Goal: Task Accomplishment & Management: Use online tool/utility

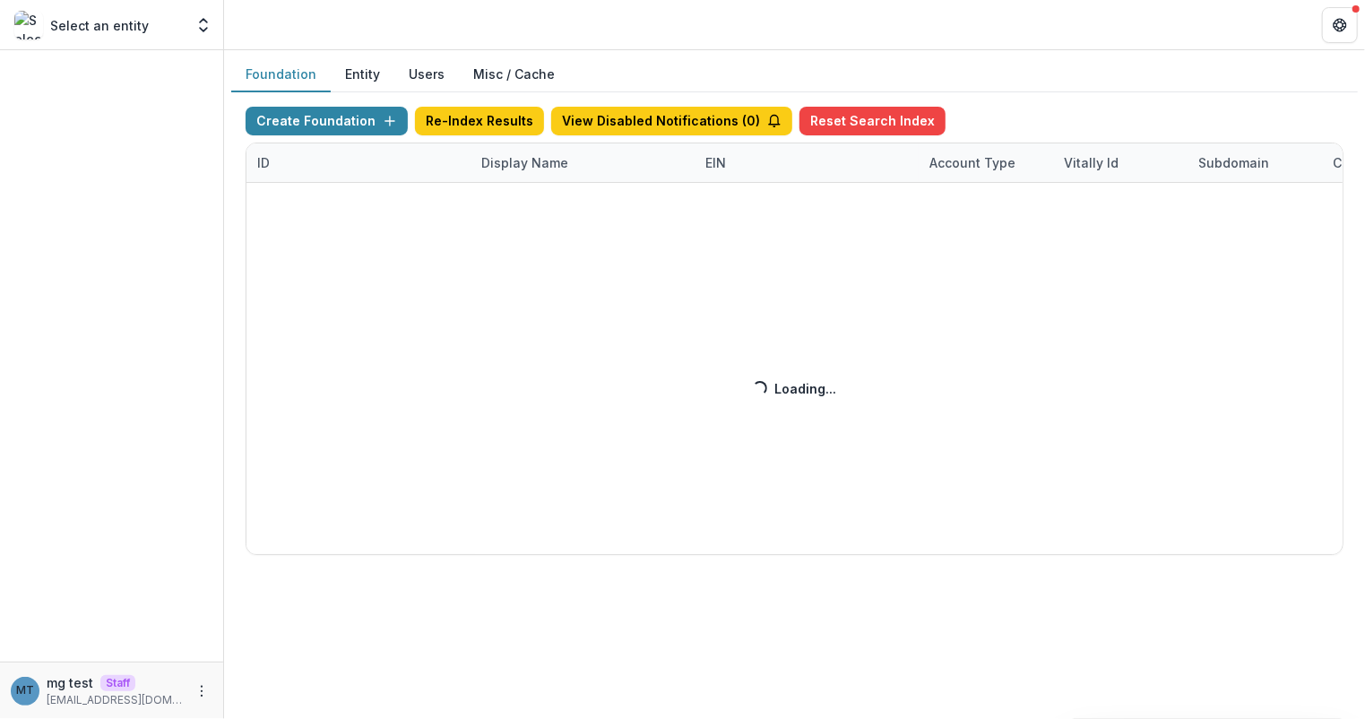
click at [531, 162] on div "Create Foundation Re-Index Results View Disabled Notifications ( 0 ) Reset Sear…" at bounding box center [795, 331] width 1098 height 448
click at [514, 156] on div "Create Foundation Re-Index Results View Disabled Notifications ( 0 ) Reset Sear…" at bounding box center [795, 331] width 1098 height 448
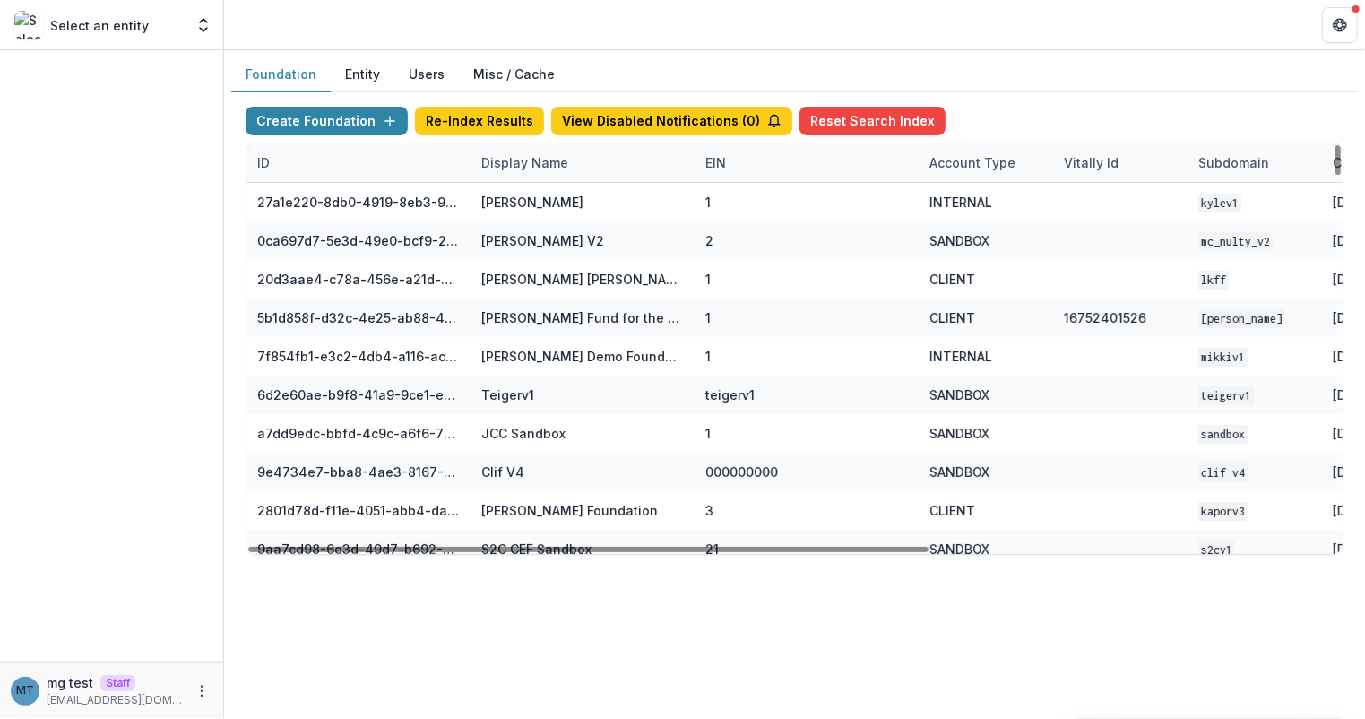
click at [516, 159] on div "Display Name" at bounding box center [524, 162] width 108 height 19
click at [516, 204] on input at bounding box center [580, 201] width 215 height 29
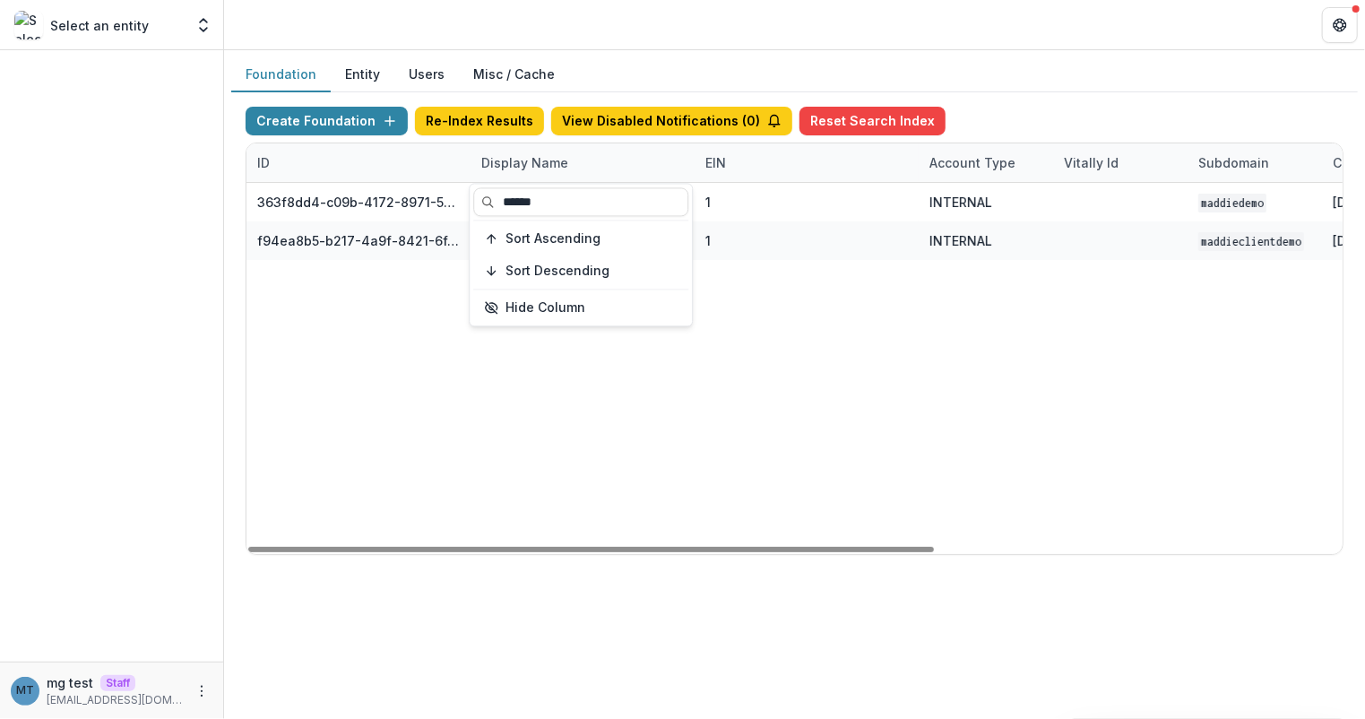
type input "******"
click at [711, 25] on header at bounding box center [794, 24] width 1141 height 49
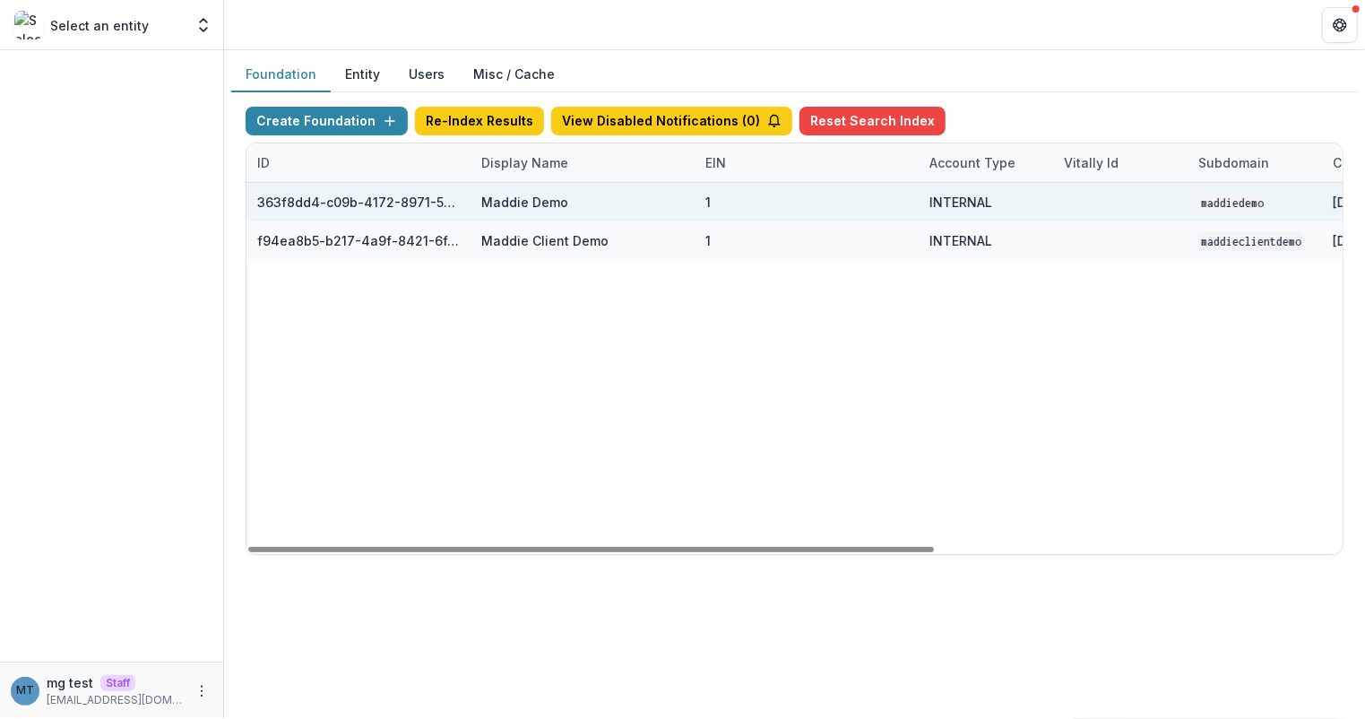
scroll to position [0, 604]
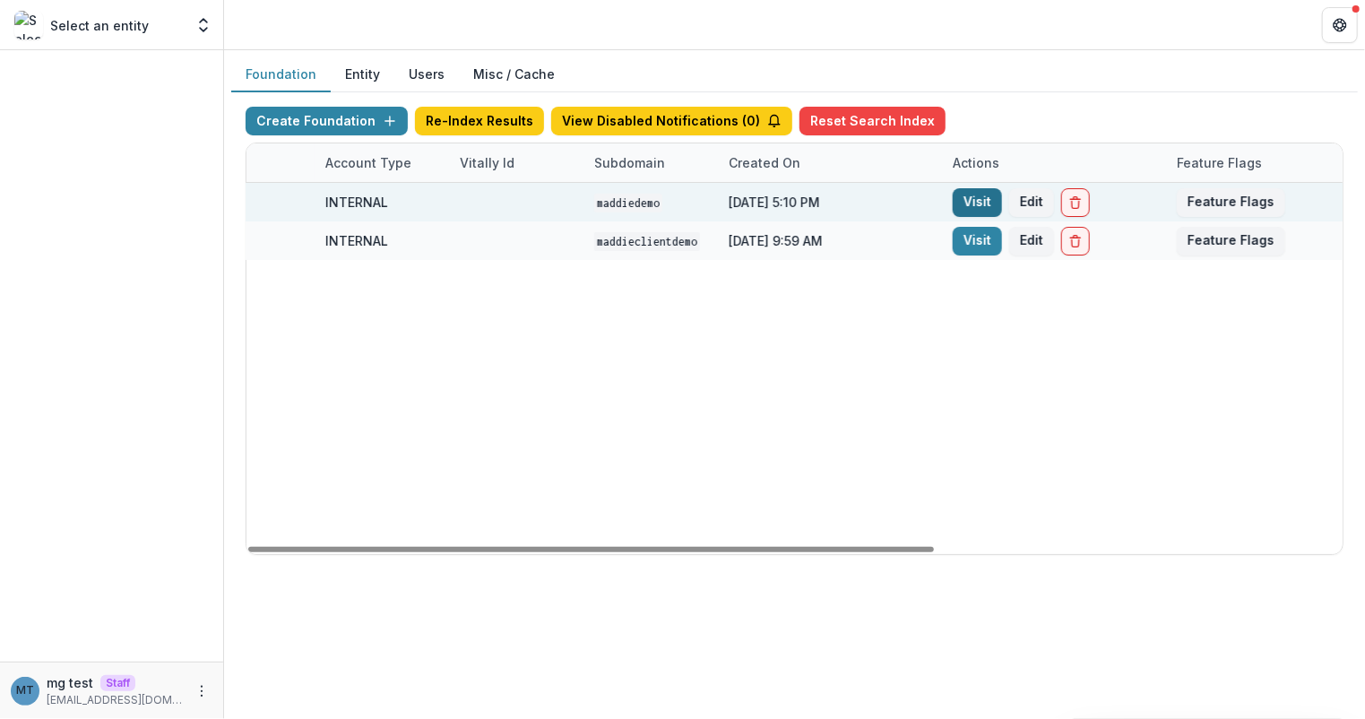
click at [978, 200] on link "Visit" at bounding box center [976, 202] width 49 height 29
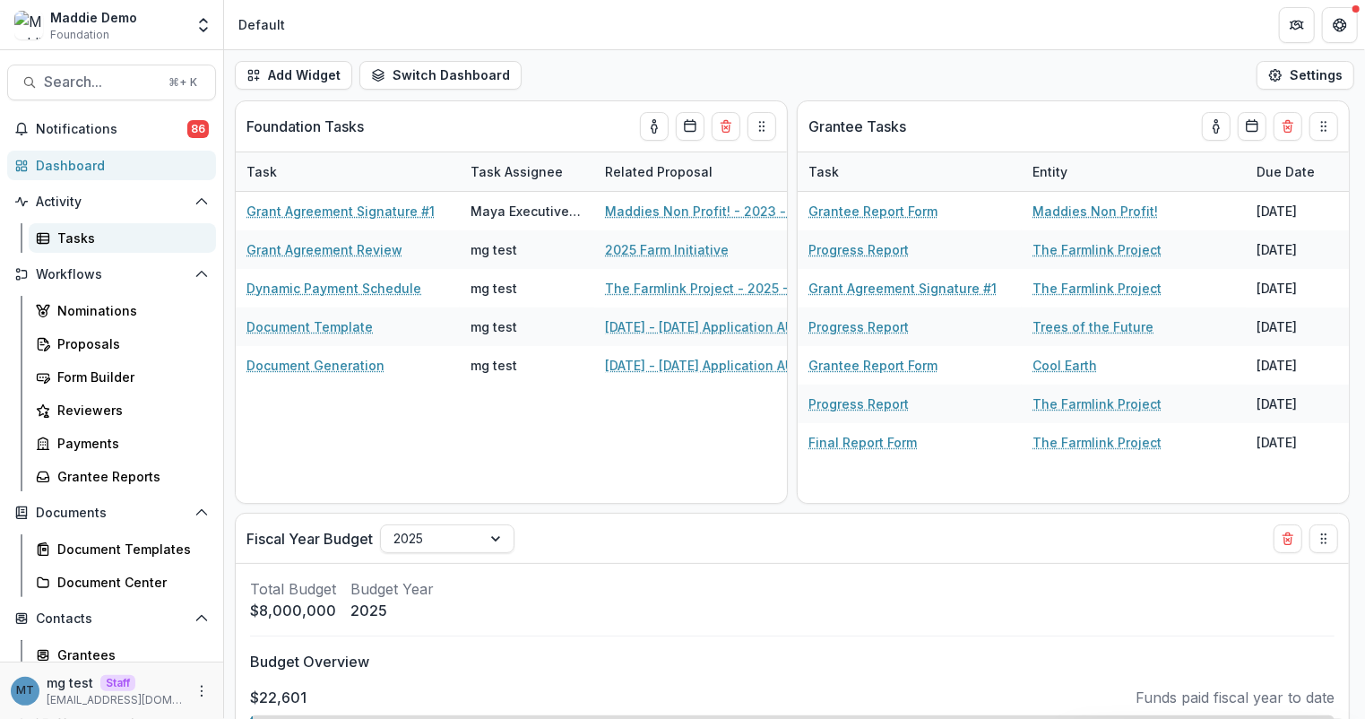
click at [102, 241] on div "Tasks" at bounding box center [129, 237] width 144 height 19
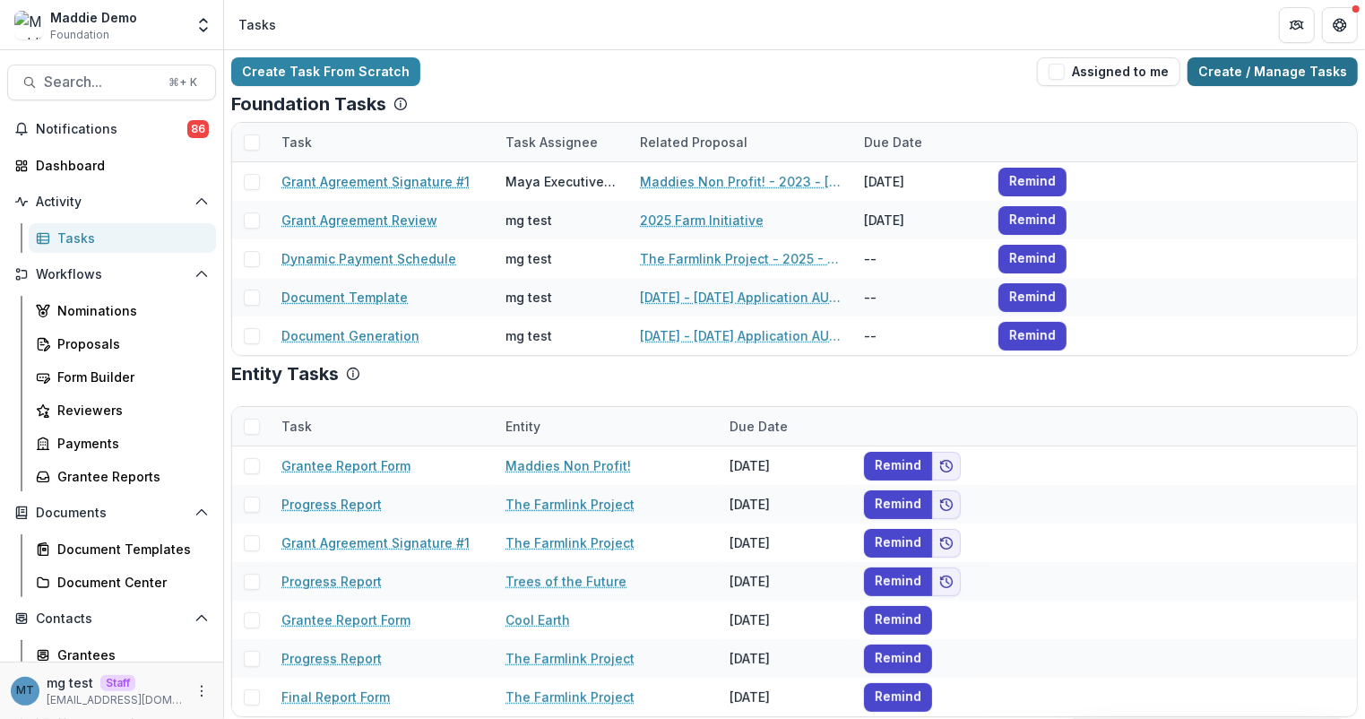
click at [1258, 69] on link "Create / Manage Tasks" at bounding box center [1272, 71] width 170 height 29
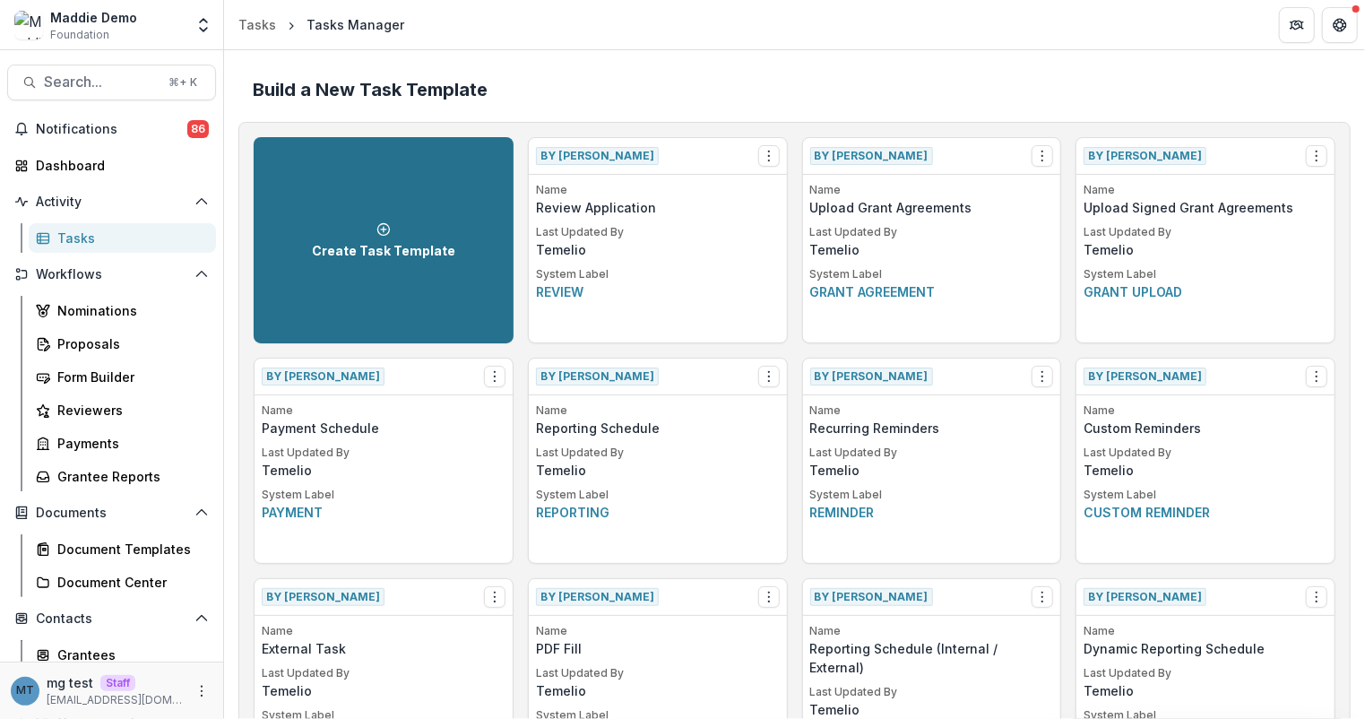
click at [420, 228] on div "Create Task Template" at bounding box center [383, 240] width 143 height 37
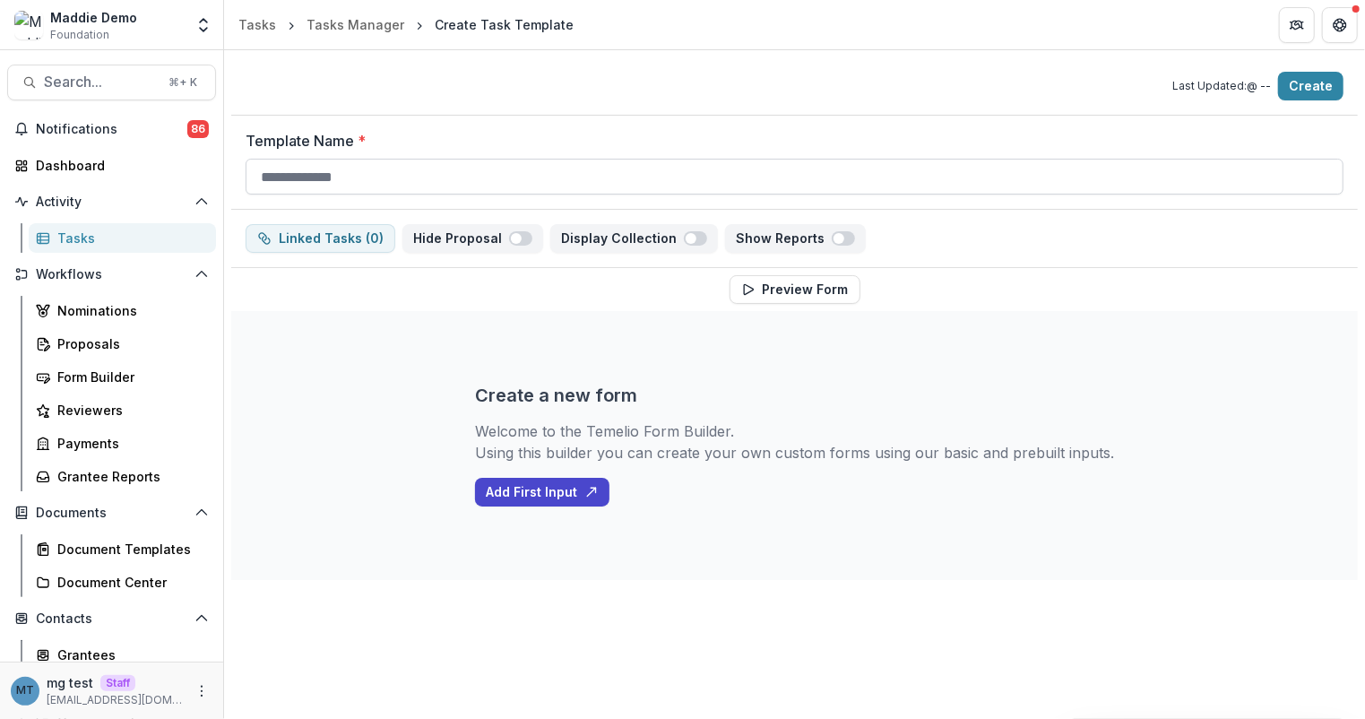
click at [408, 178] on input "Template Name *" at bounding box center [795, 177] width 1098 height 36
type input "**********"
click at [1306, 82] on button "Create" at bounding box center [1310, 86] width 65 height 29
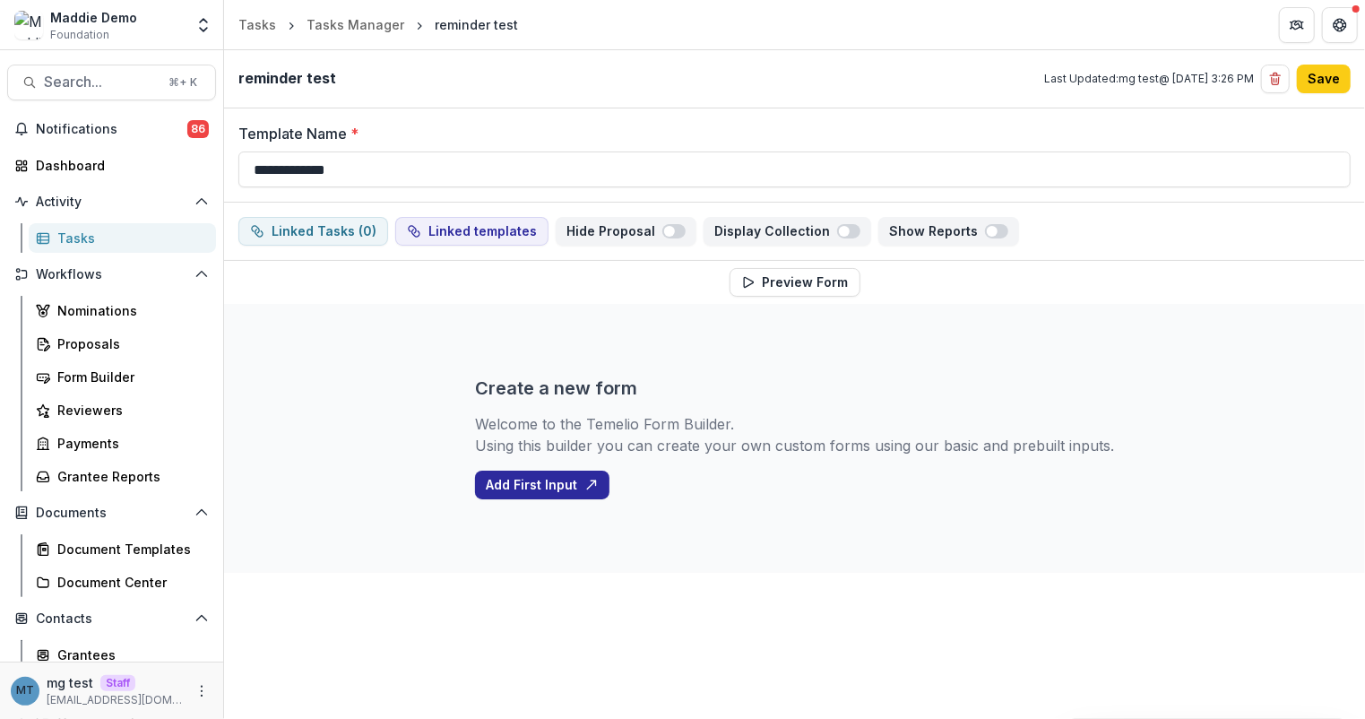
click at [553, 482] on button "Add First Input" at bounding box center [542, 484] width 134 height 29
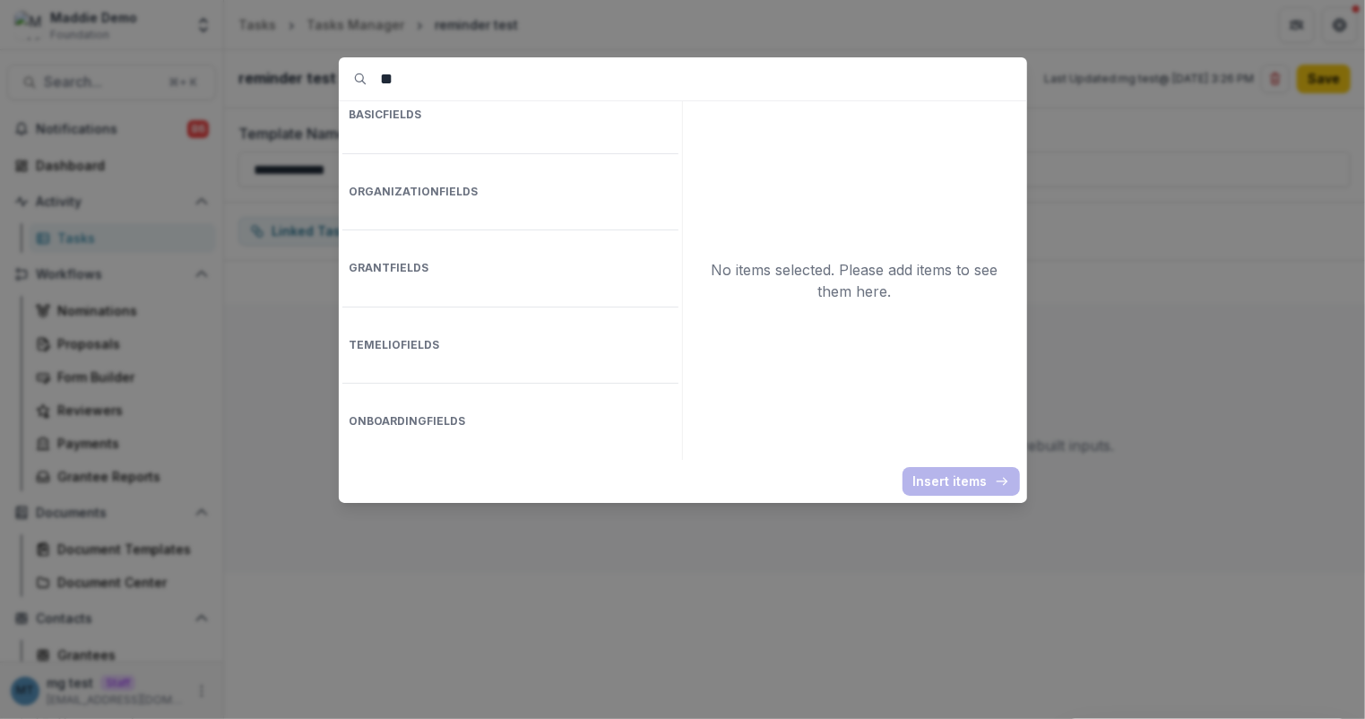
type input "*"
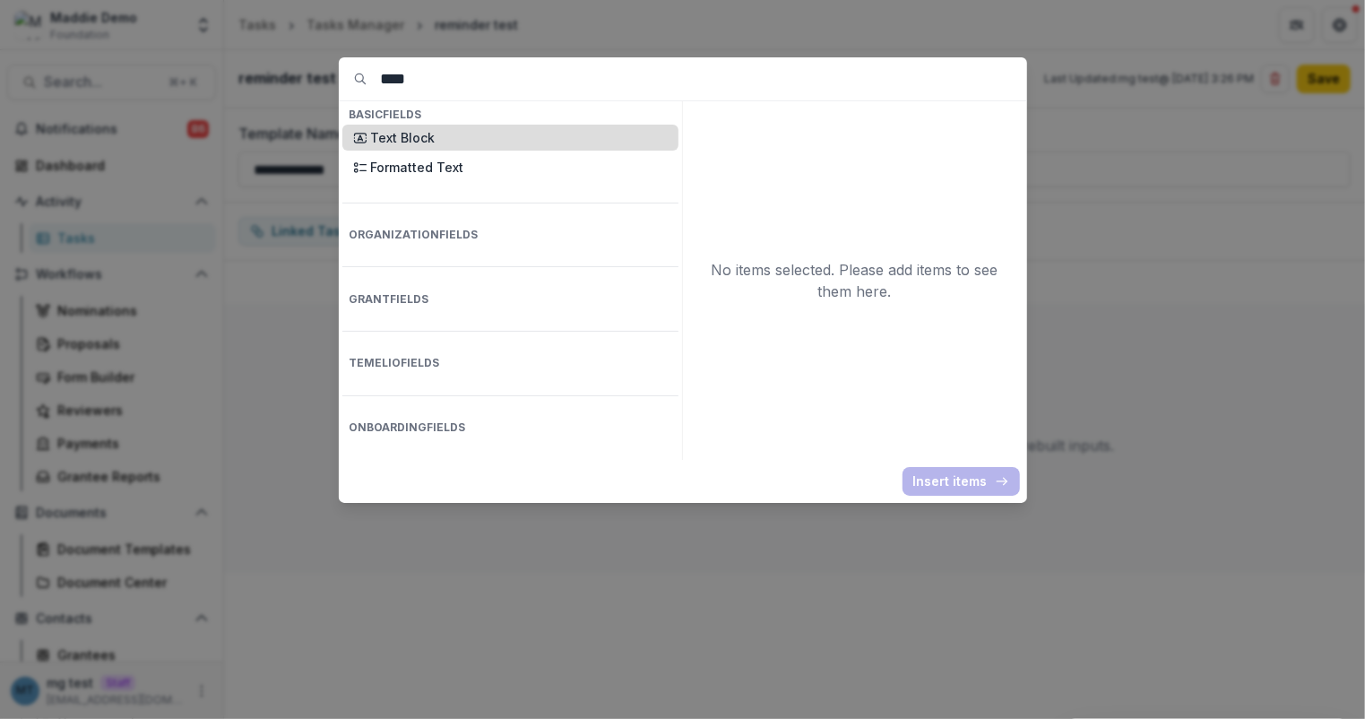
type input "****"
click at [456, 146] on p "Text Block" at bounding box center [519, 137] width 297 height 19
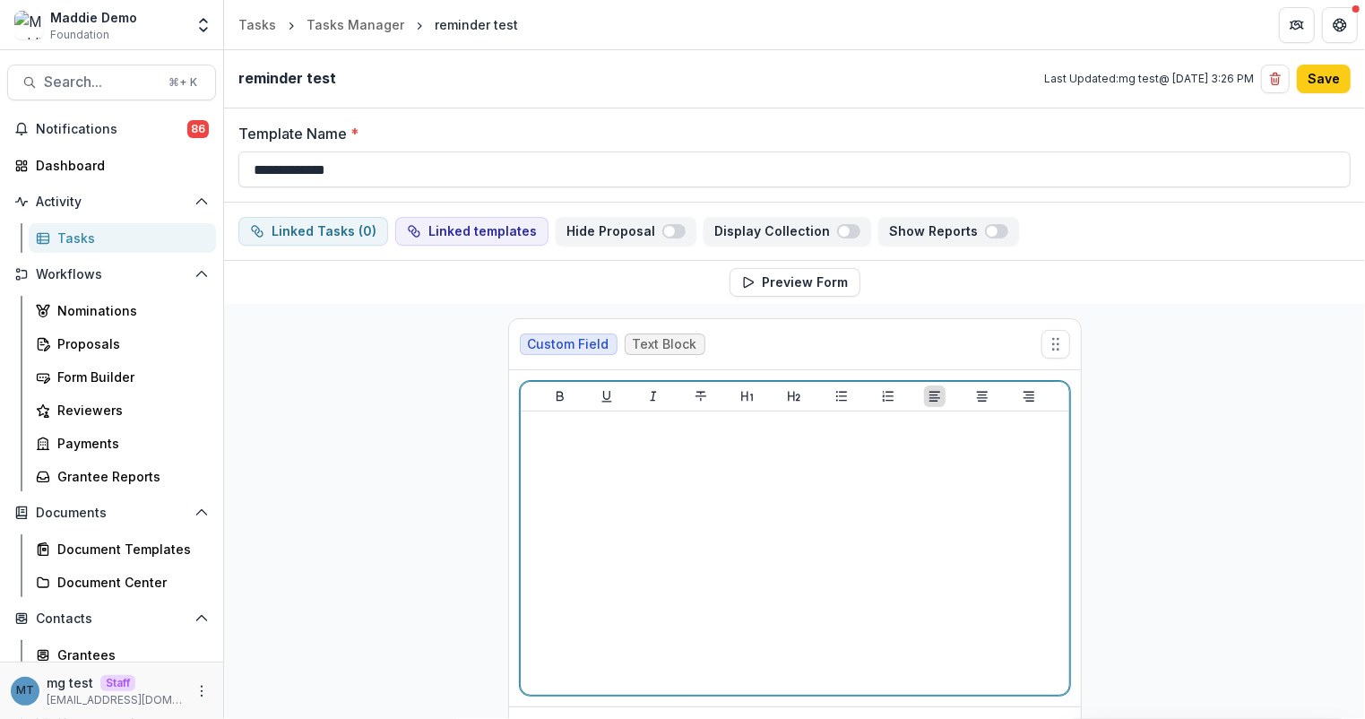
click at [640, 519] on div at bounding box center [795, 552] width 534 height 269
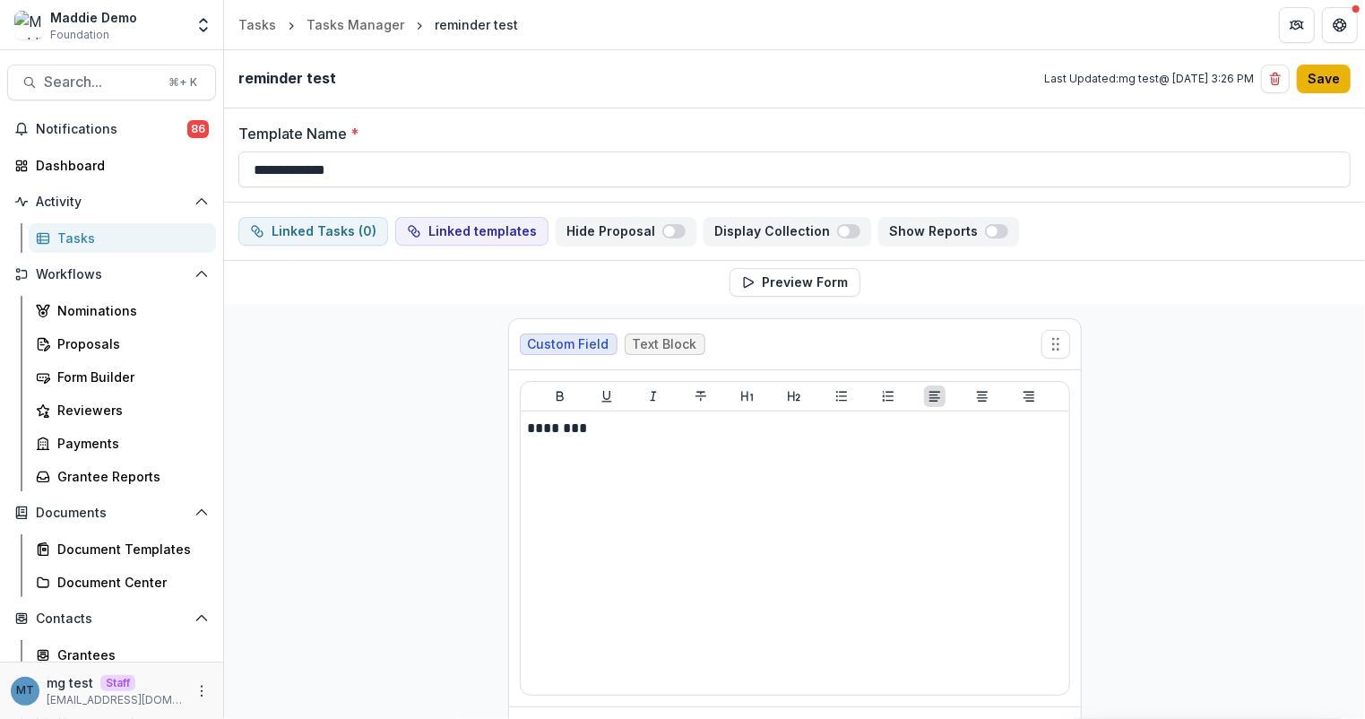
click at [1324, 83] on button "Save" at bounding box center [1324, 79] width 54 height 29
click at [77, 233] on div "Tasks" at bounding box center [129, 237] width 144 height 19
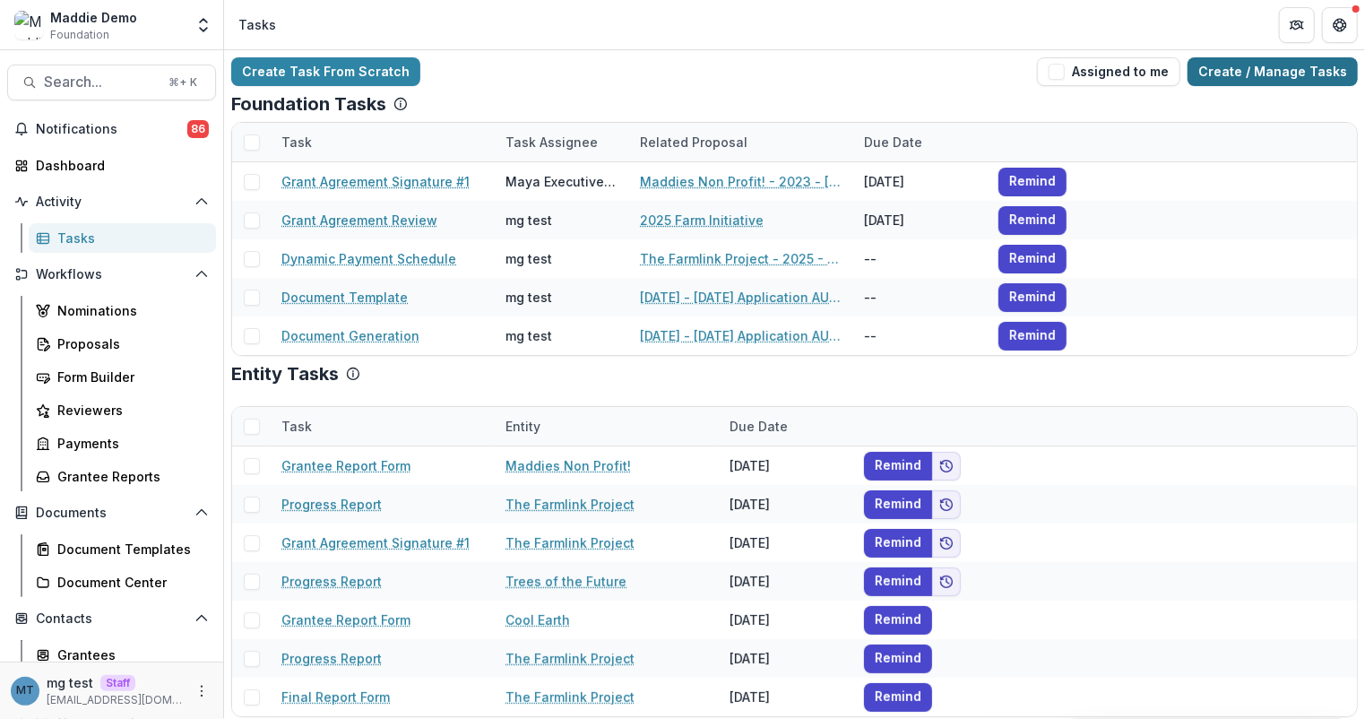
click at [1266, 71] on link "Create / Manage Tasks" at bounding box center [1272, 71] width 170 height 29
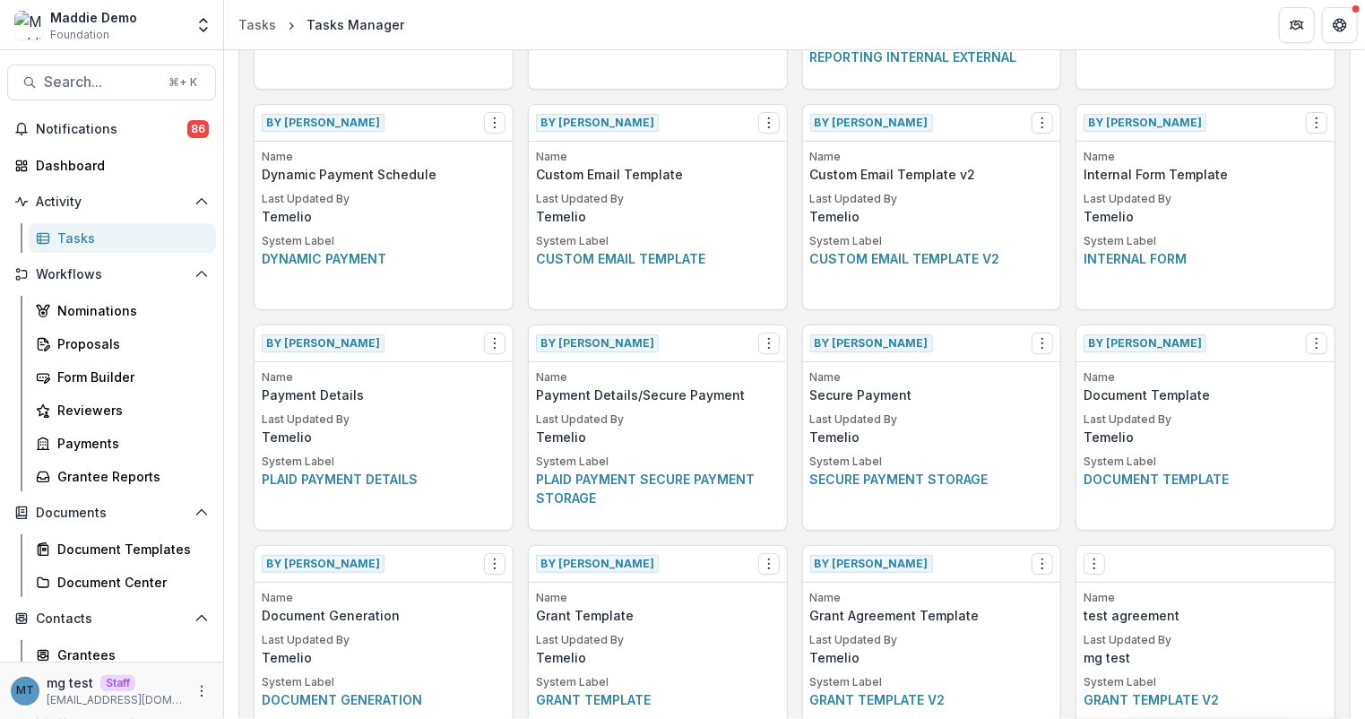
scroll to position [1225, 0]
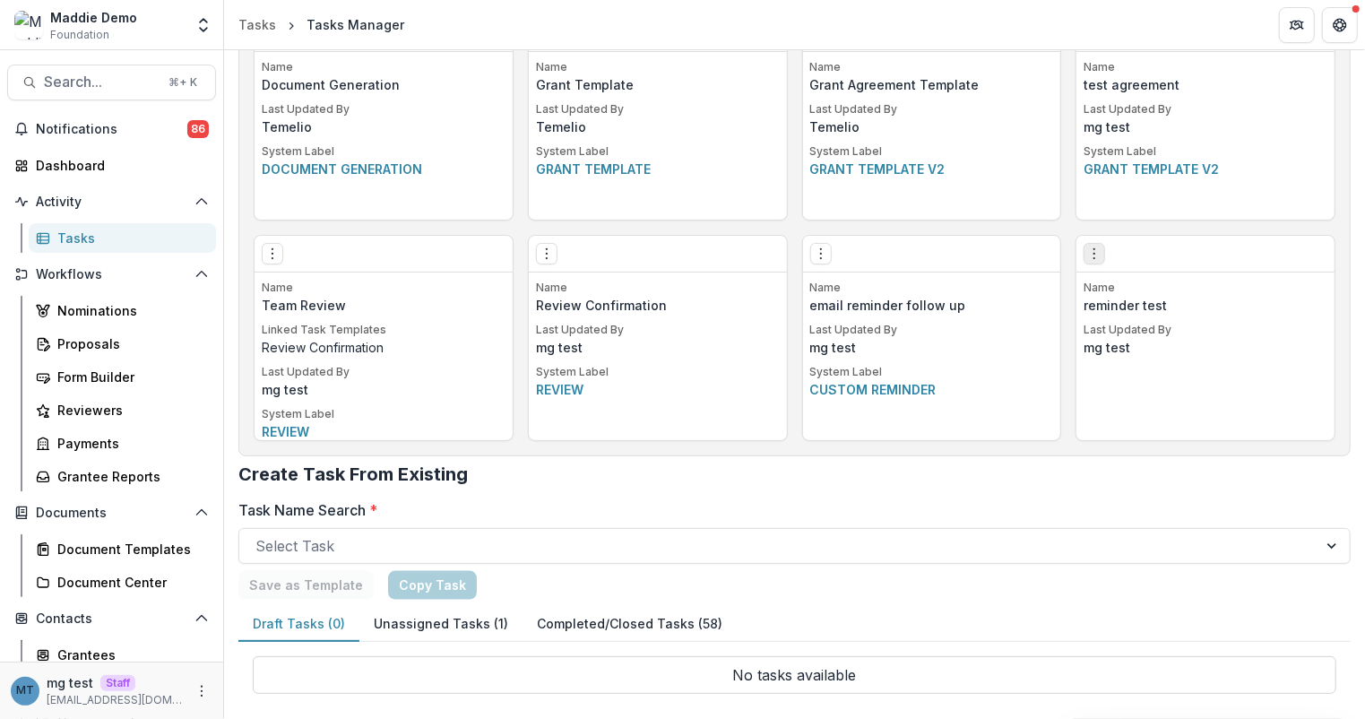
click at [1087, 250] on icon "Options" at bounding box center [1094, 253] width 14 height 14
click at [1185, 354] on link "Create Task From Template" at bounding box center [1194, 348] width 220 height 30
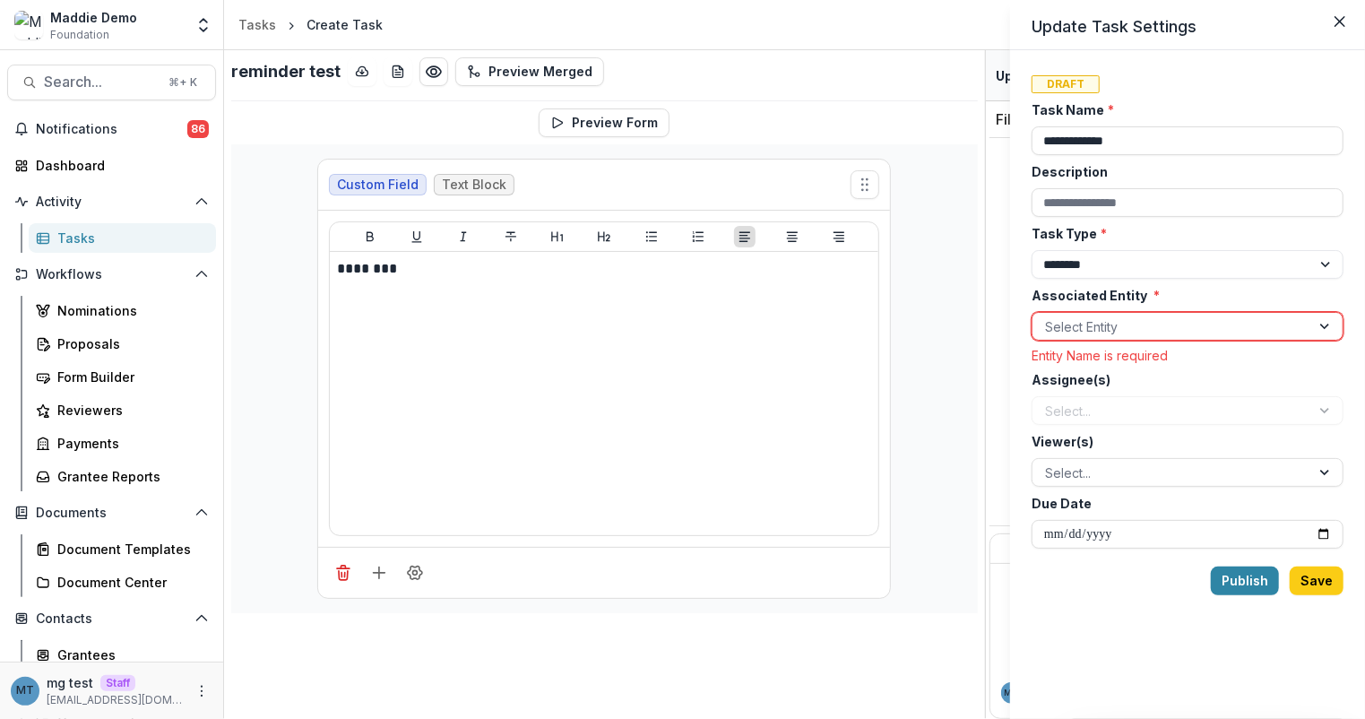
click at [1148, 320] on div at bounding box center [1171, 326] width 253 height 22
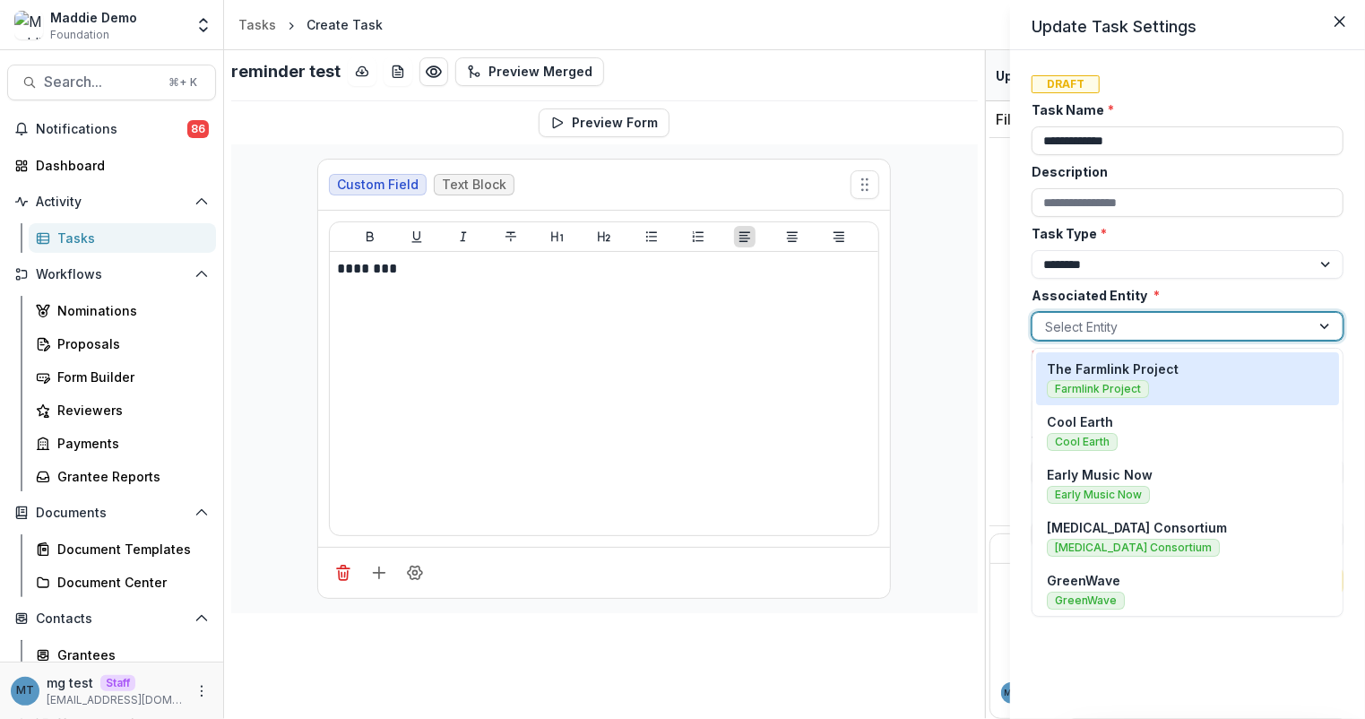
click at [1183, 378] on div "The Farmlink Project Farmlink Project" at bounding box center [1187, 378] width 281 height 39
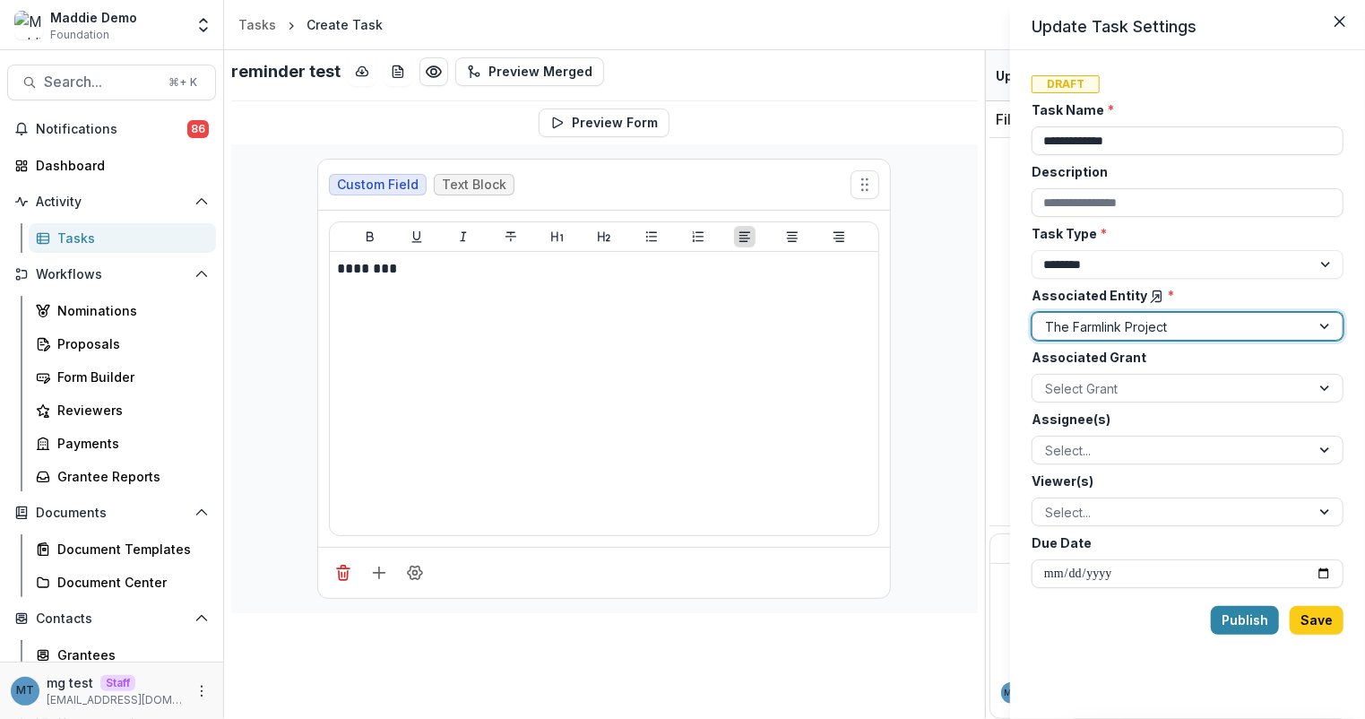
click at [1183, 378] on div at bounding box center [1171, 388] width 253 height 22
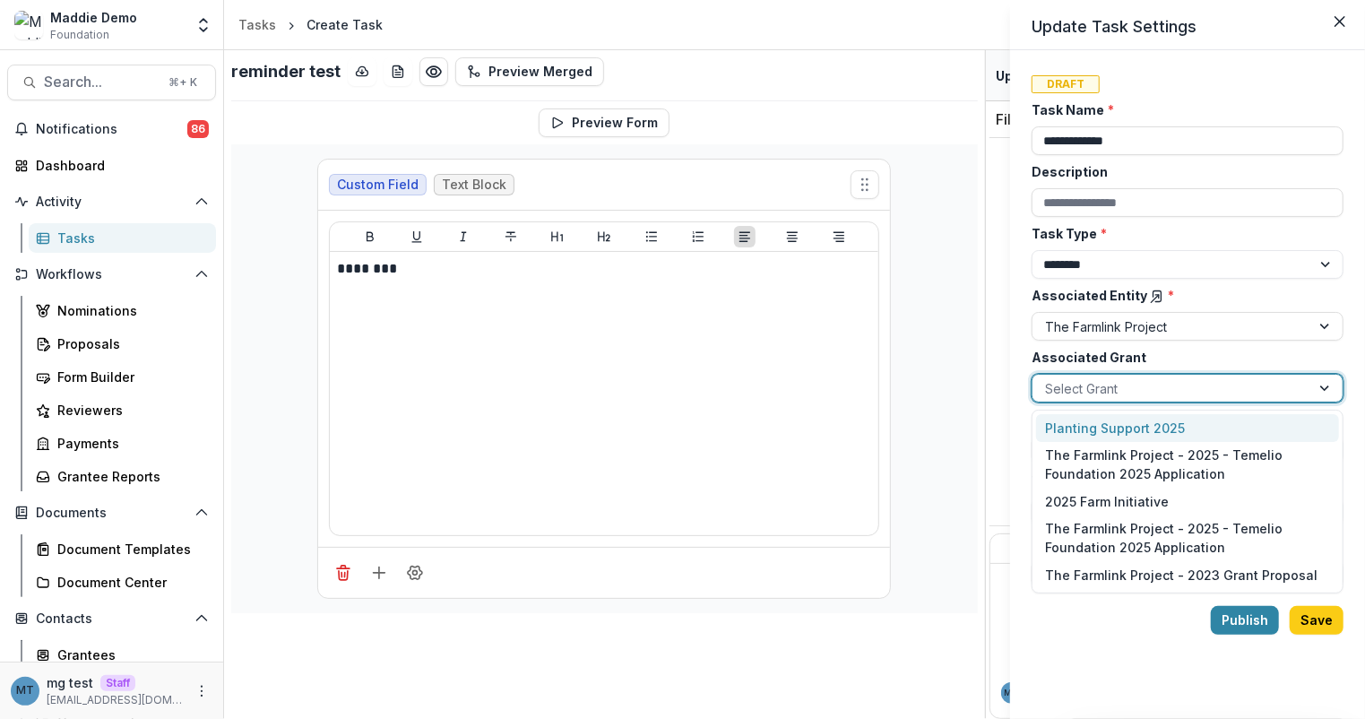
click at [1172, 418] on div "Planting Support 2025" at bounding box center [1187, 428] width 303 height 28
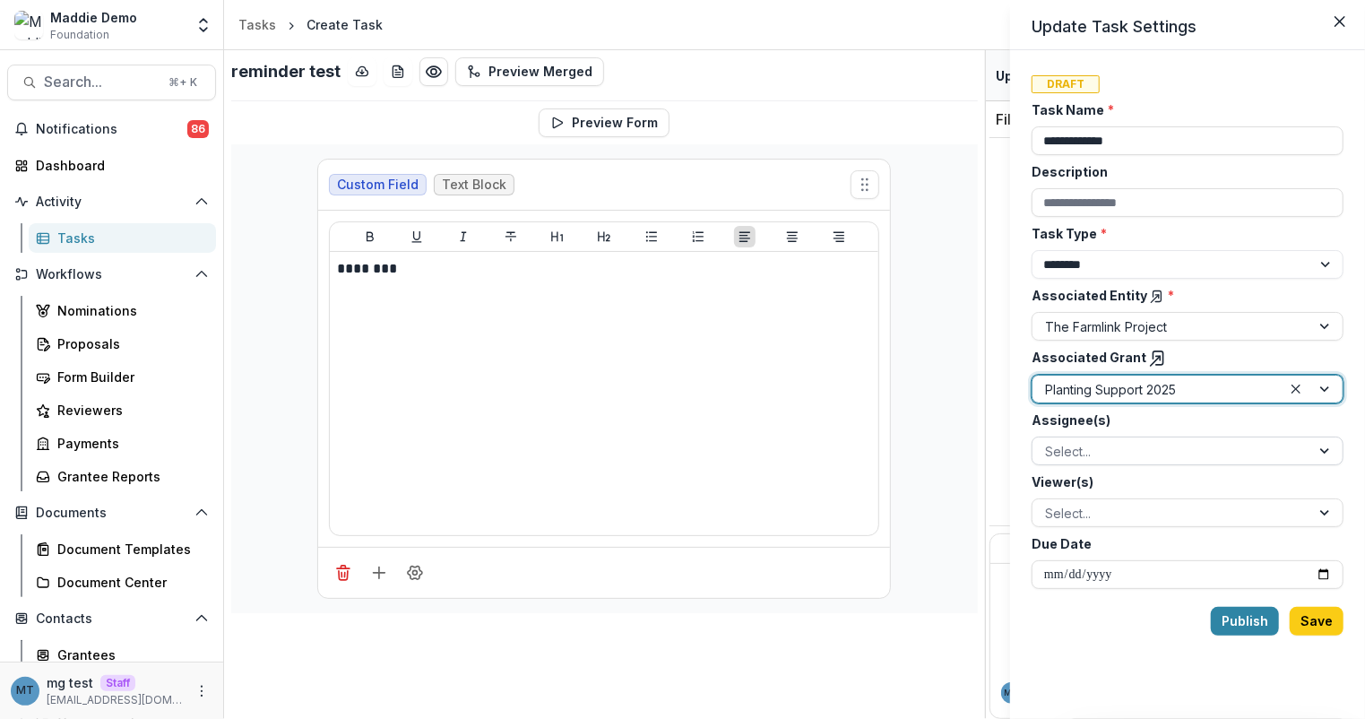
click at [1159, 456] on div at bounding box center [1171, 451] width 253 height 22
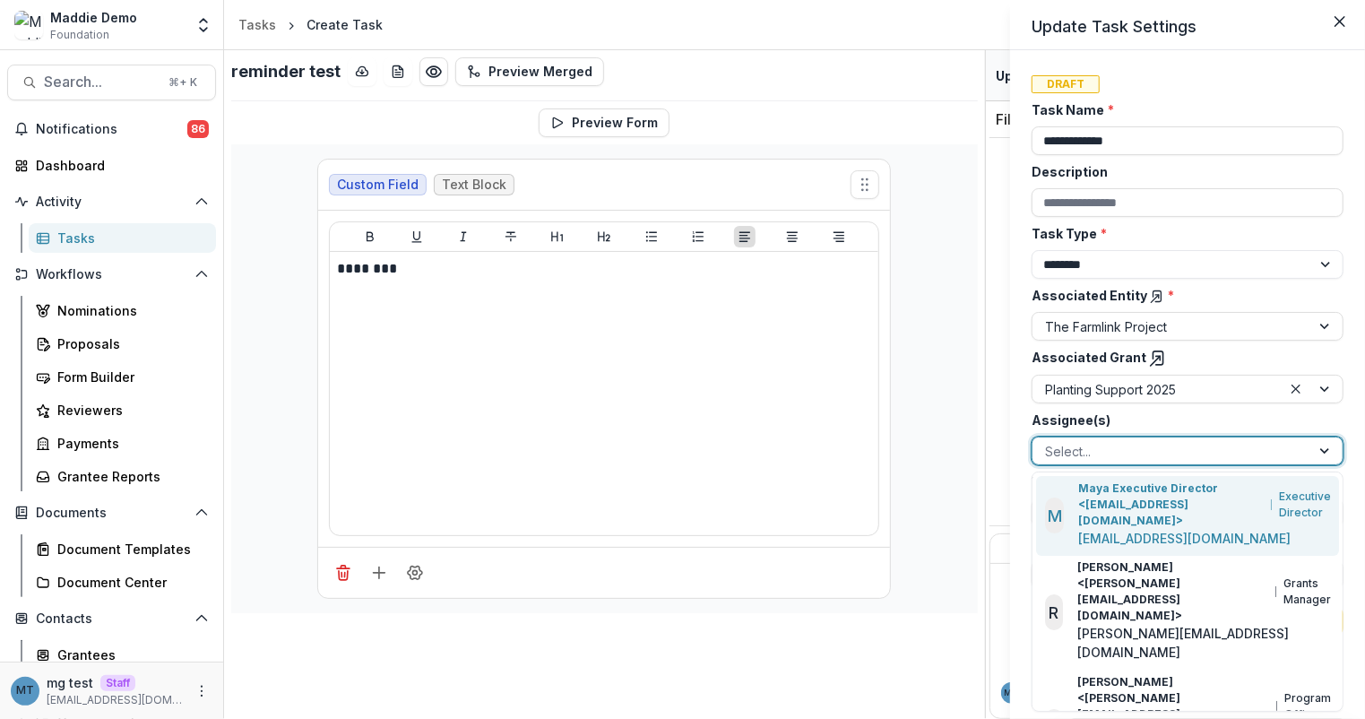
click at [1193, 428] on div "Assignee(s) [PERSON_NAME] Executive Director <[EMAIL_ADDRESS][DOMAIN_NAME]> ([E…" at bounding box center [1187, 437] width 312 height 55
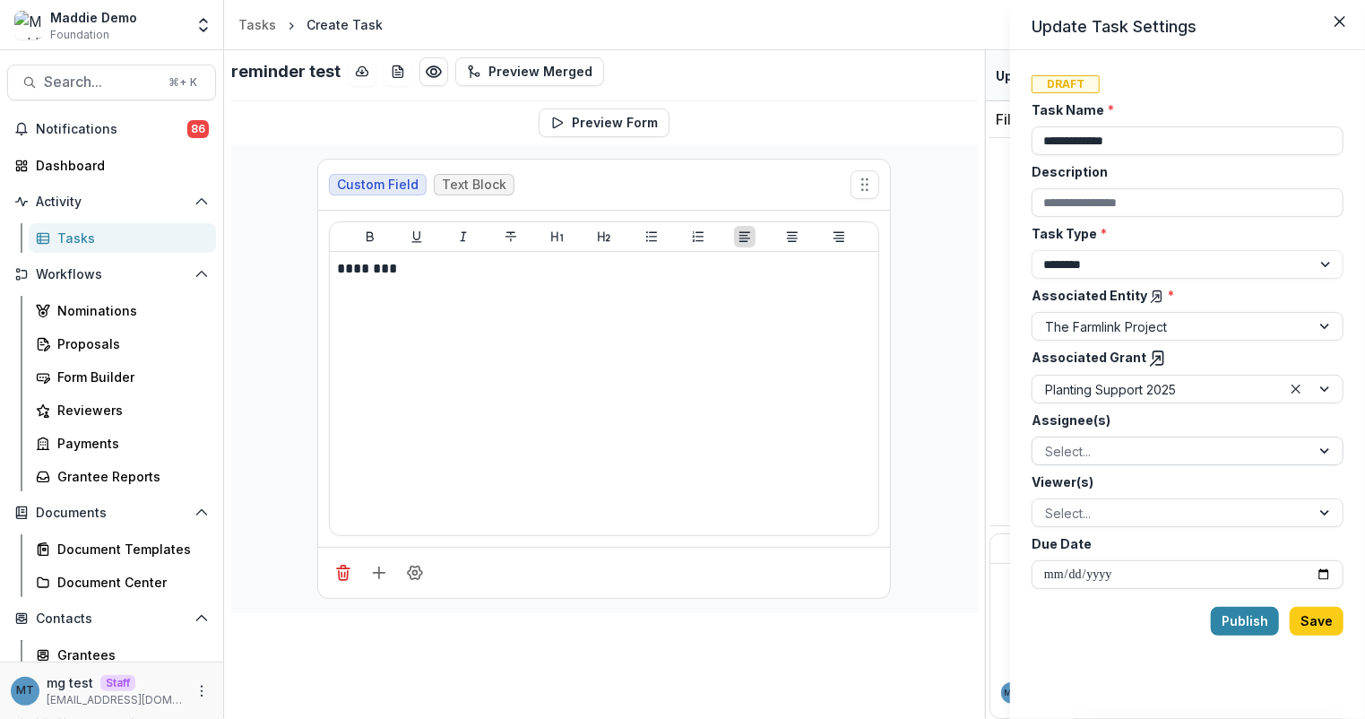
click at [1194, 457] on div at bounding box center [1171, 451] width 253 height 22
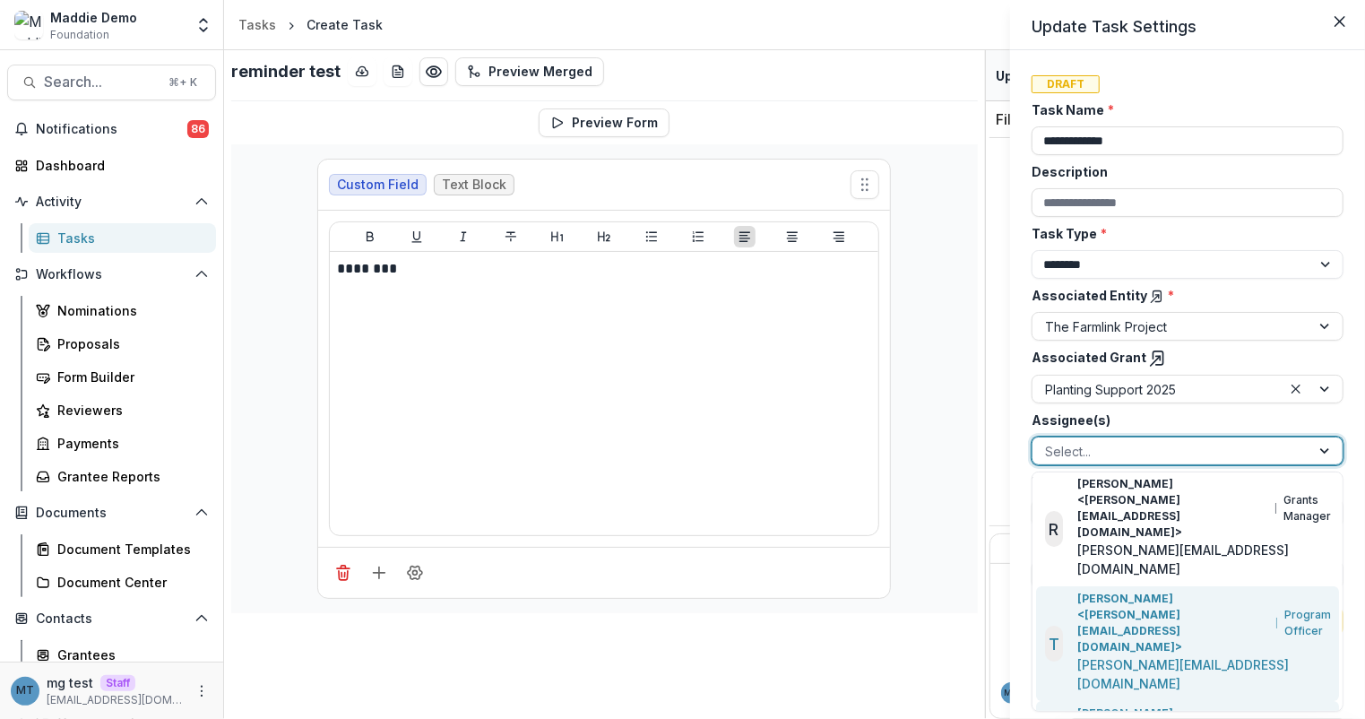
scroll to position [0, 51]
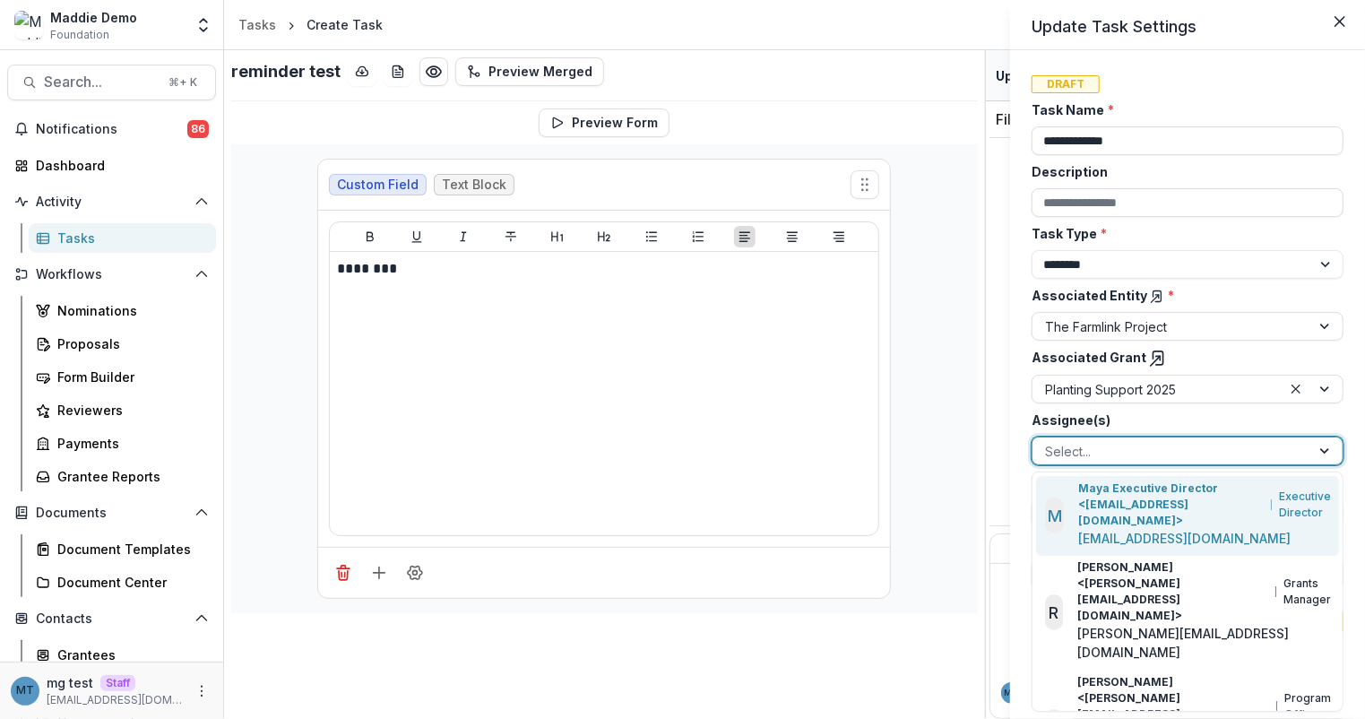
click at [1183, 417] on label "Assignee(s)" at bounding box center [1181, 419] width 301 height 19
click at [1048, 442] on input "Assignee(s)" at bounding box center [1047, 451] width 4 height 19
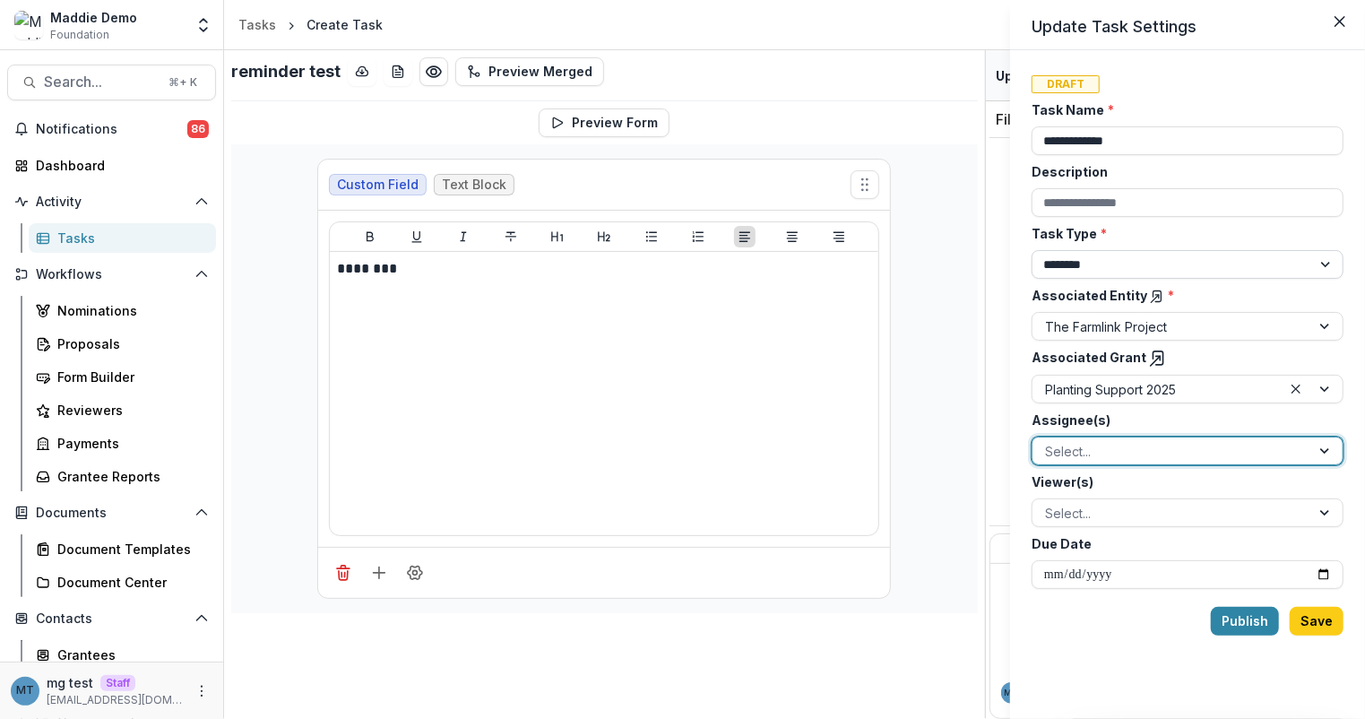
click at [1127, 270] on select "******** ********" at bounding box center [1187, 264] width 312 height 29
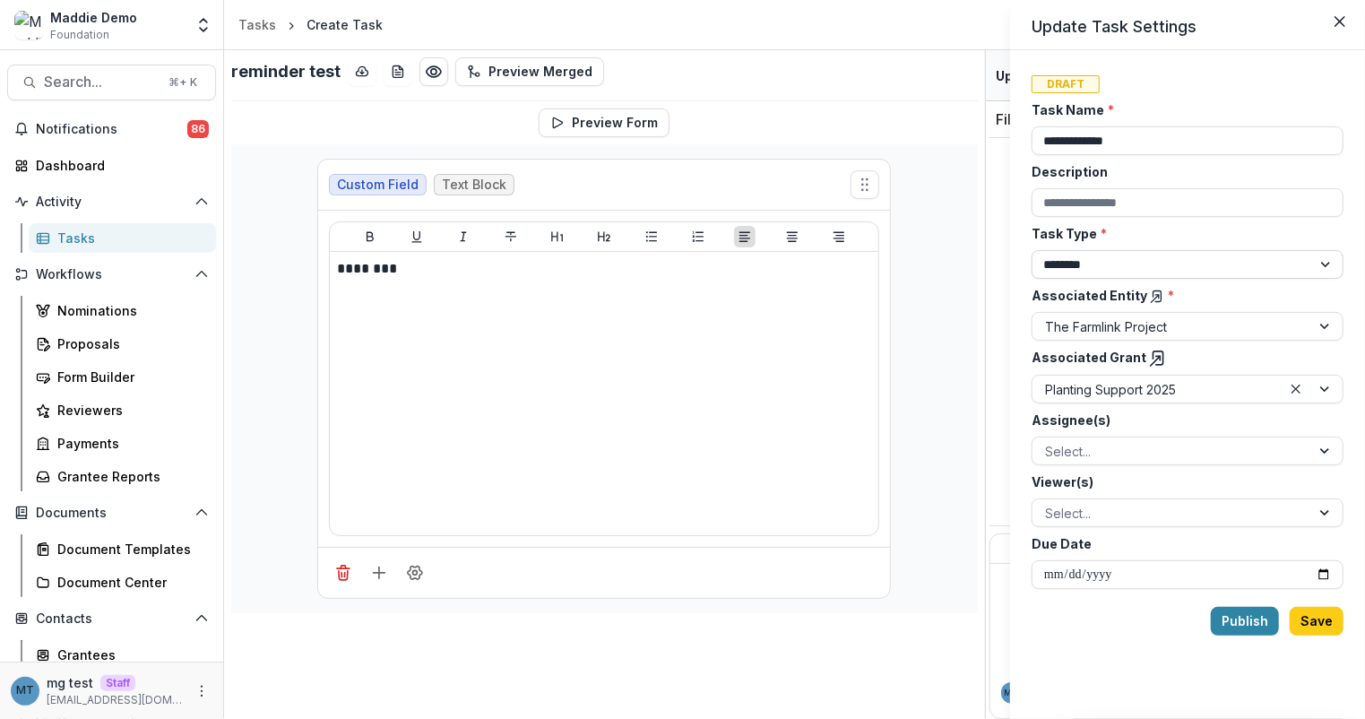
click at [1125, 263] on select "******** ********" at bounding box center [1187, 264] width 312 height 29
select select "********"
click at [68, 79] on div "**********" at bounding box center [682, 359] width 1365 height 719
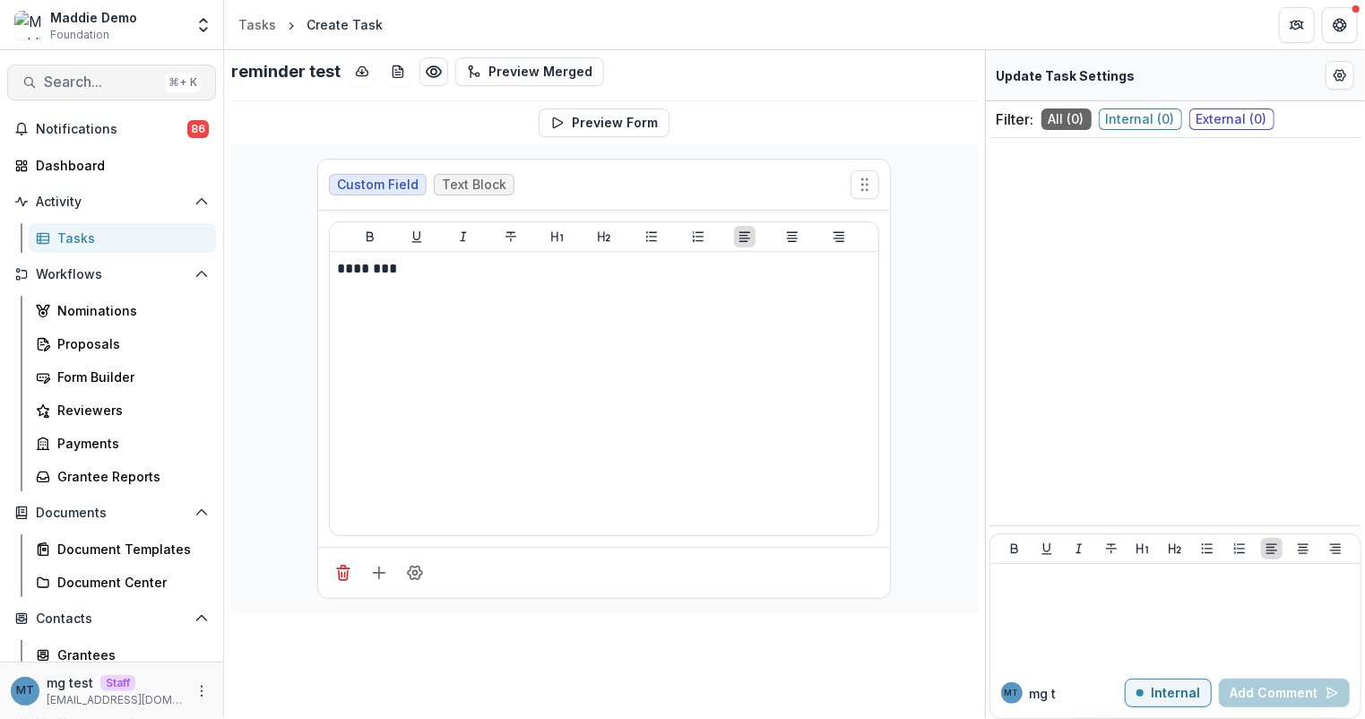
click at [99, 76] on span "Search..." at bounding box center [101, 81] width 114 height 17
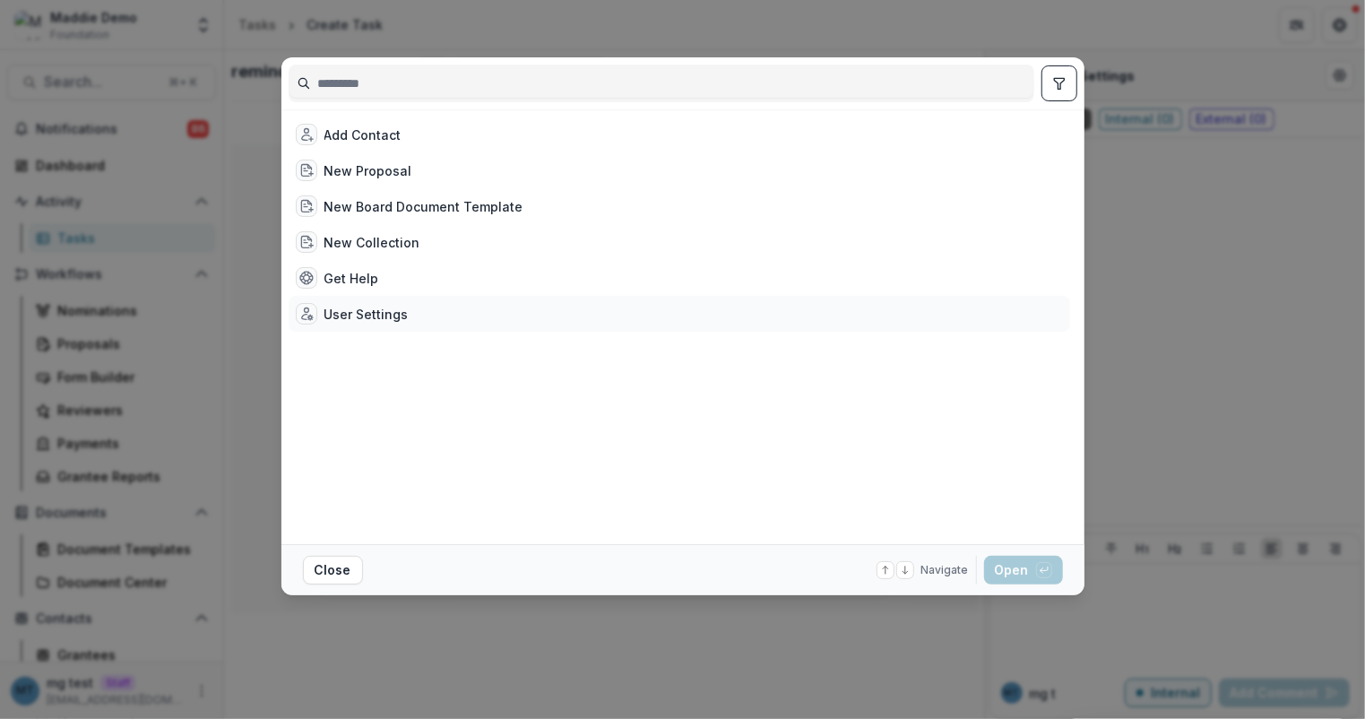
click at [396, 313] on div "User Settings" at bounding box center [366, 314] width 84 height 19
select select "**********"
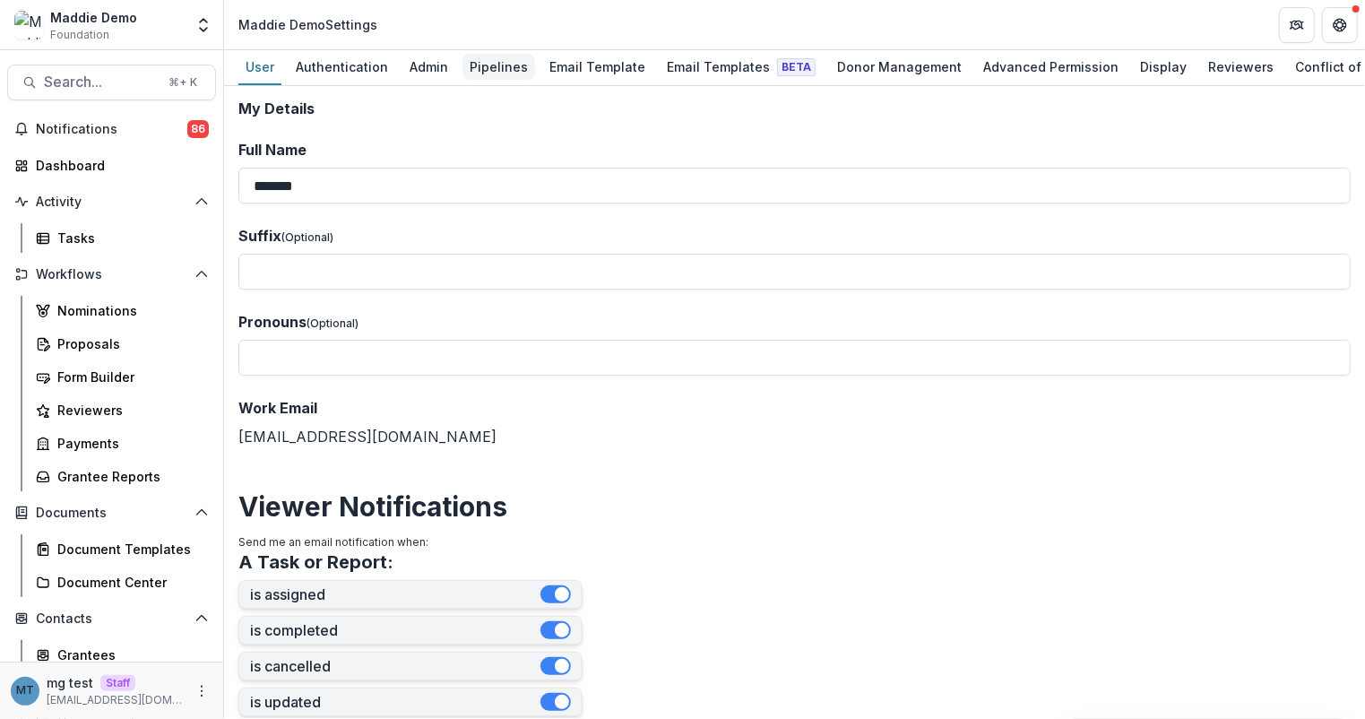
click at [508, 69] on div "Pipelines" at bounding box center [498, 67] width 73 height 26
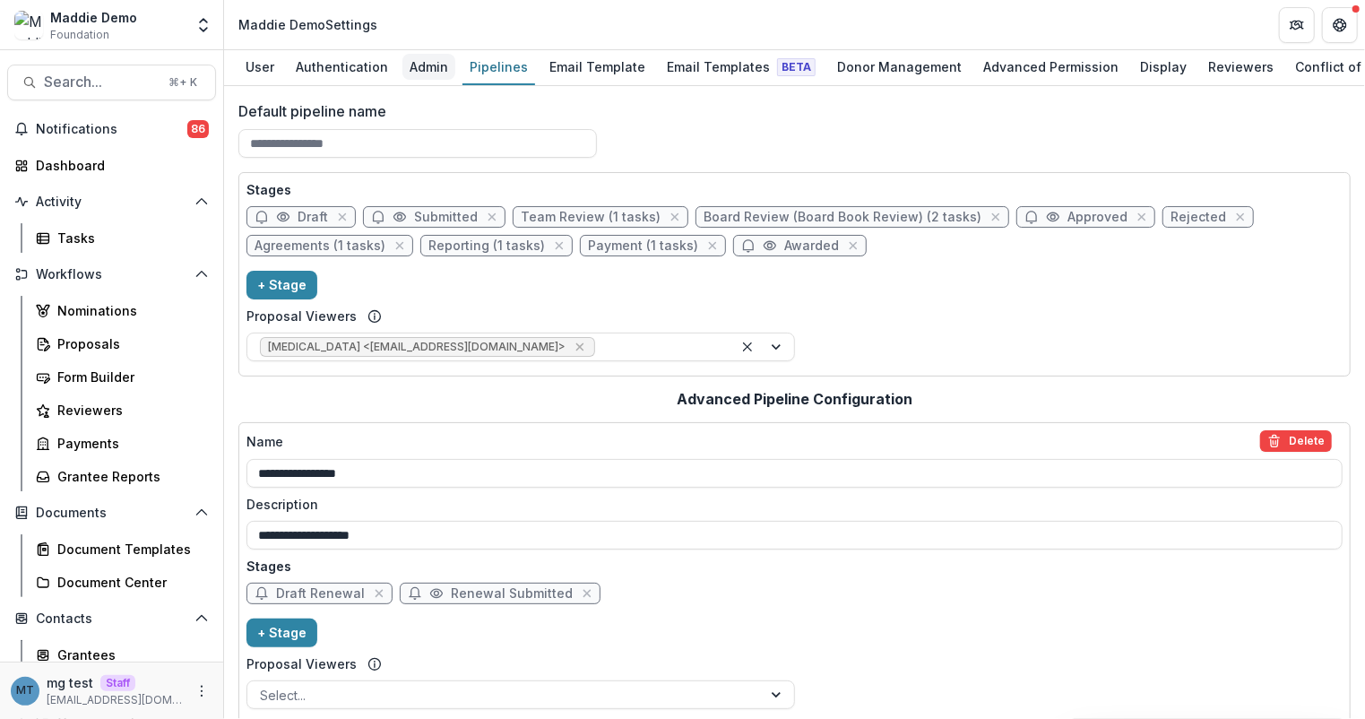
click at [434, 76] on div "Admin" at bounding box center [428, 67] width 53 height 26
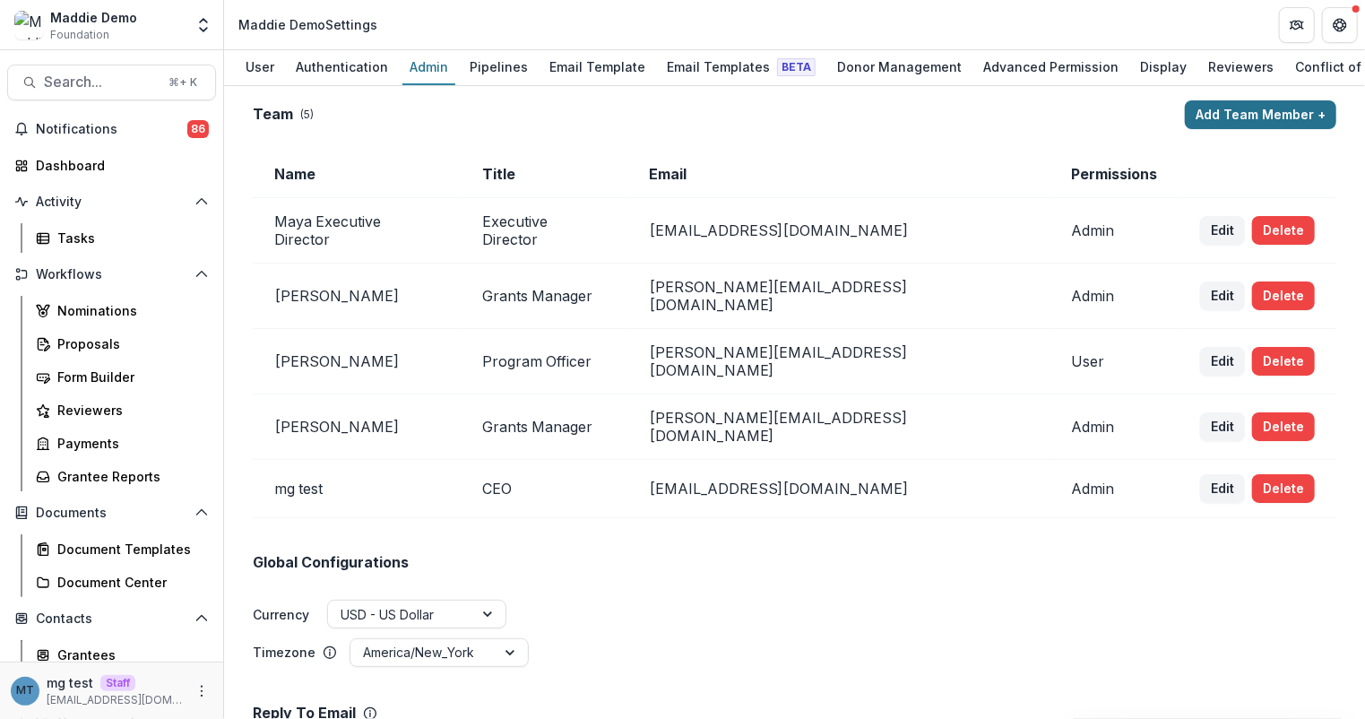
click at [1220, 114] on button "Add Team Member +" at bounding box center [1260, 114] width 151 height 29
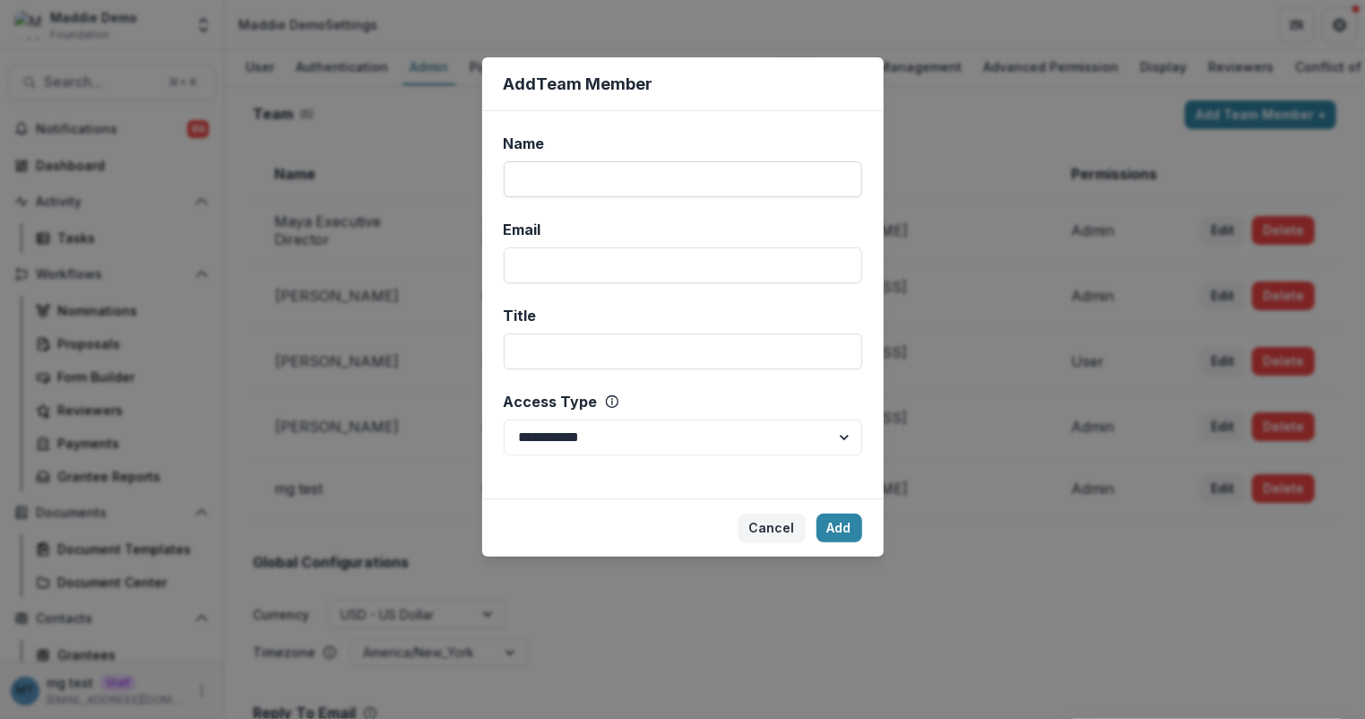
click at [712, 167] on input "Name" at bounding box center [683, 179] width 358 height 36
type input "**********"
click at [700, 271] on input "Email" at bounding box center [683, 265] width 358 height 36
click at [832, 514] on button "Add" at bounding box center [839, 527] width 46 height 29
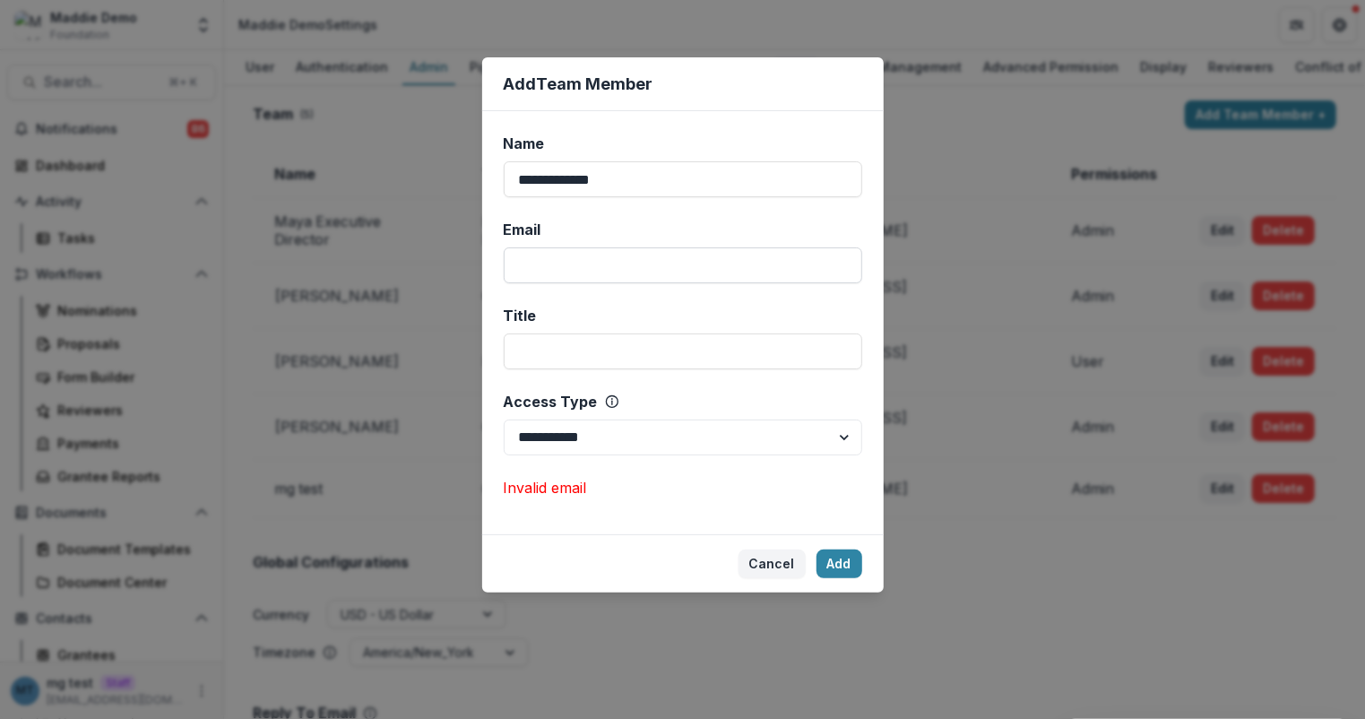
click at [575, 279] on input "Email" at bounding box center [683, 265] width 358 height 36
type input "**********"
click at [854, 562] on button "Add" at bounding box center [839, 563] width 46 height 29
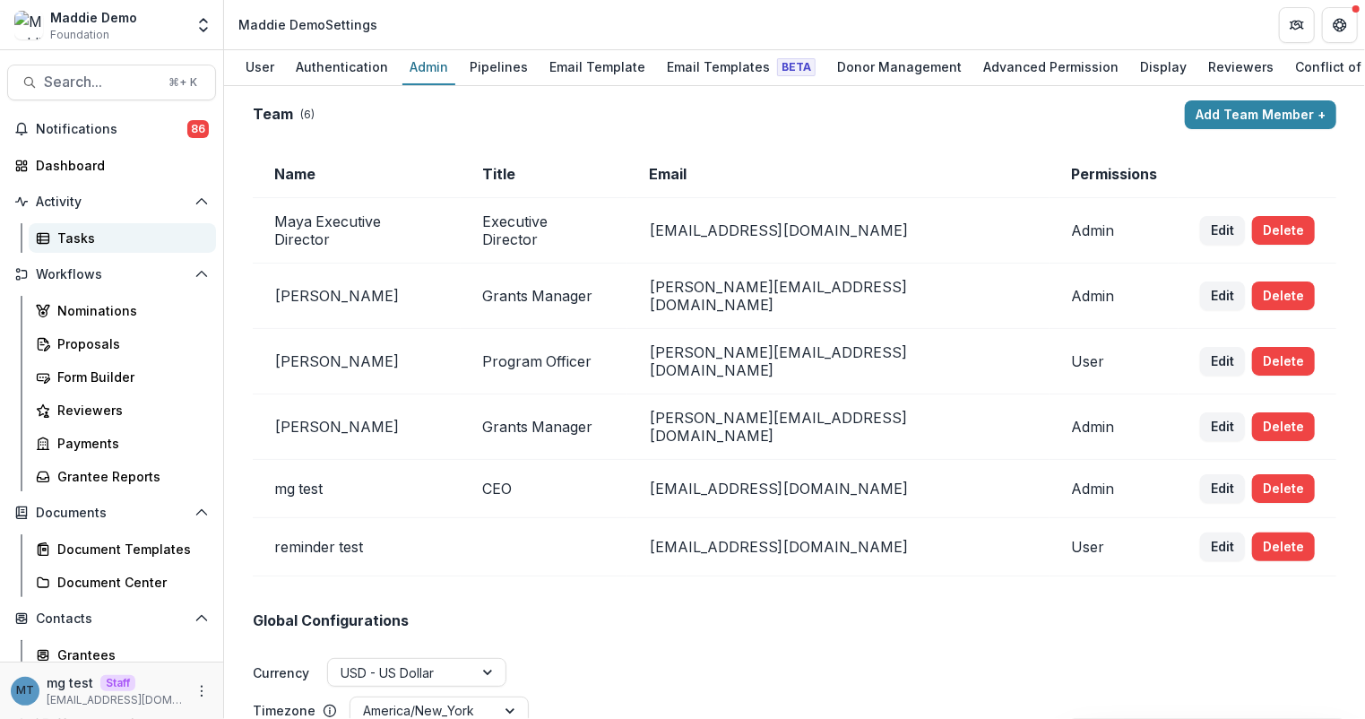
click at [108, 237] on div "Tasks" at bounding box center [129, 237] width 144 height 19
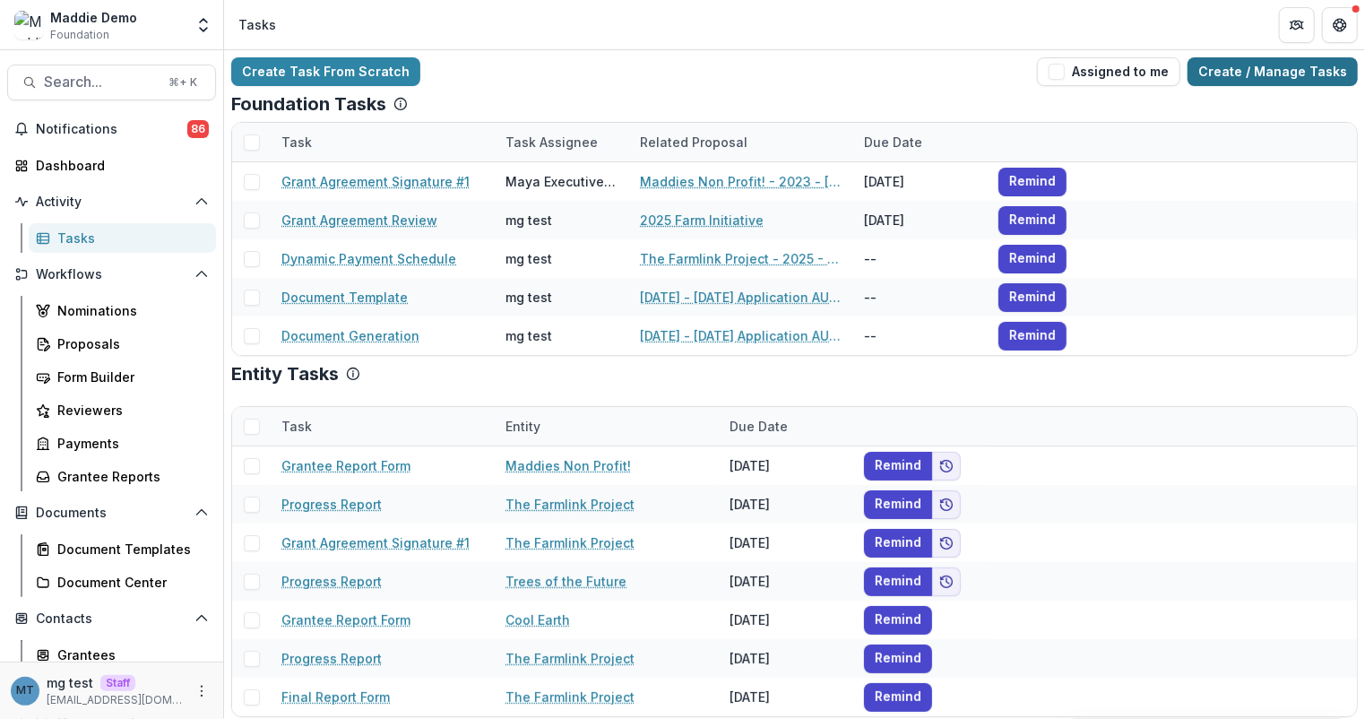
click at [1256, 77] on link "Create / Manage Tasks" at bounding box center [1272, 71] width 170 height 29
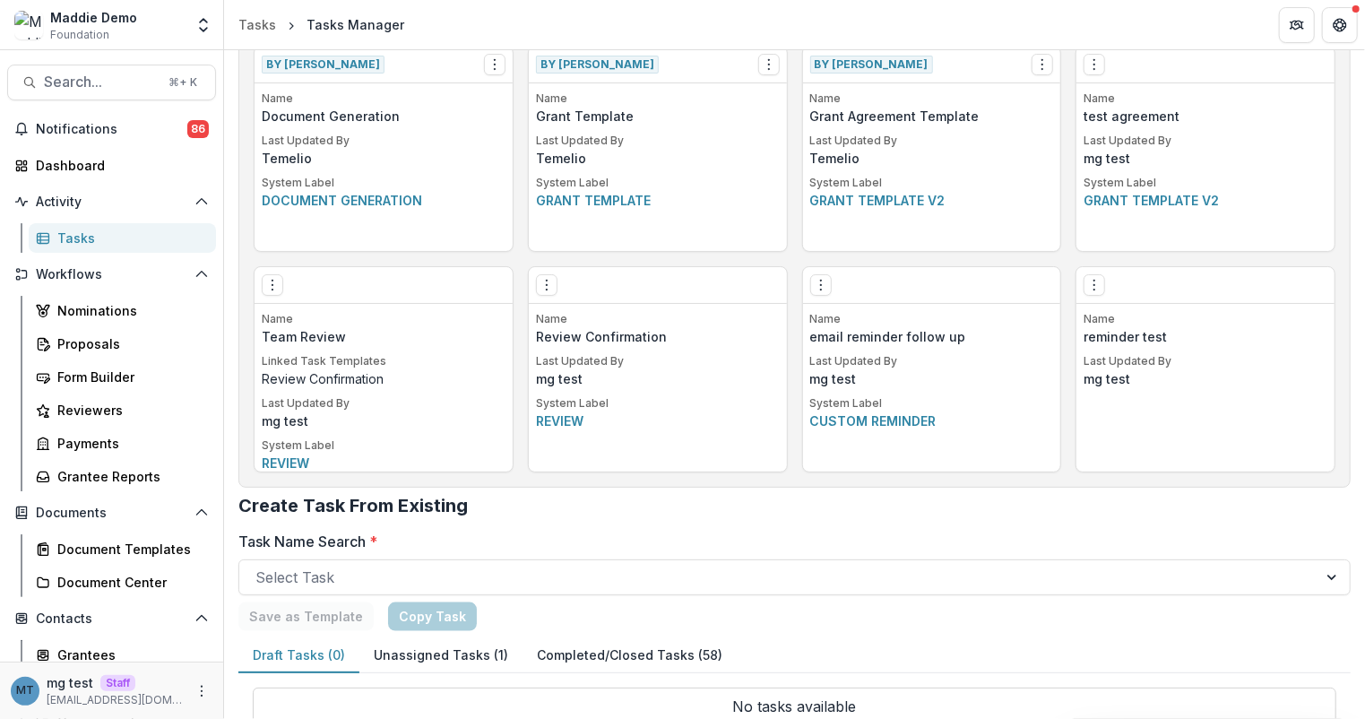
scroll to position [1225, 0]
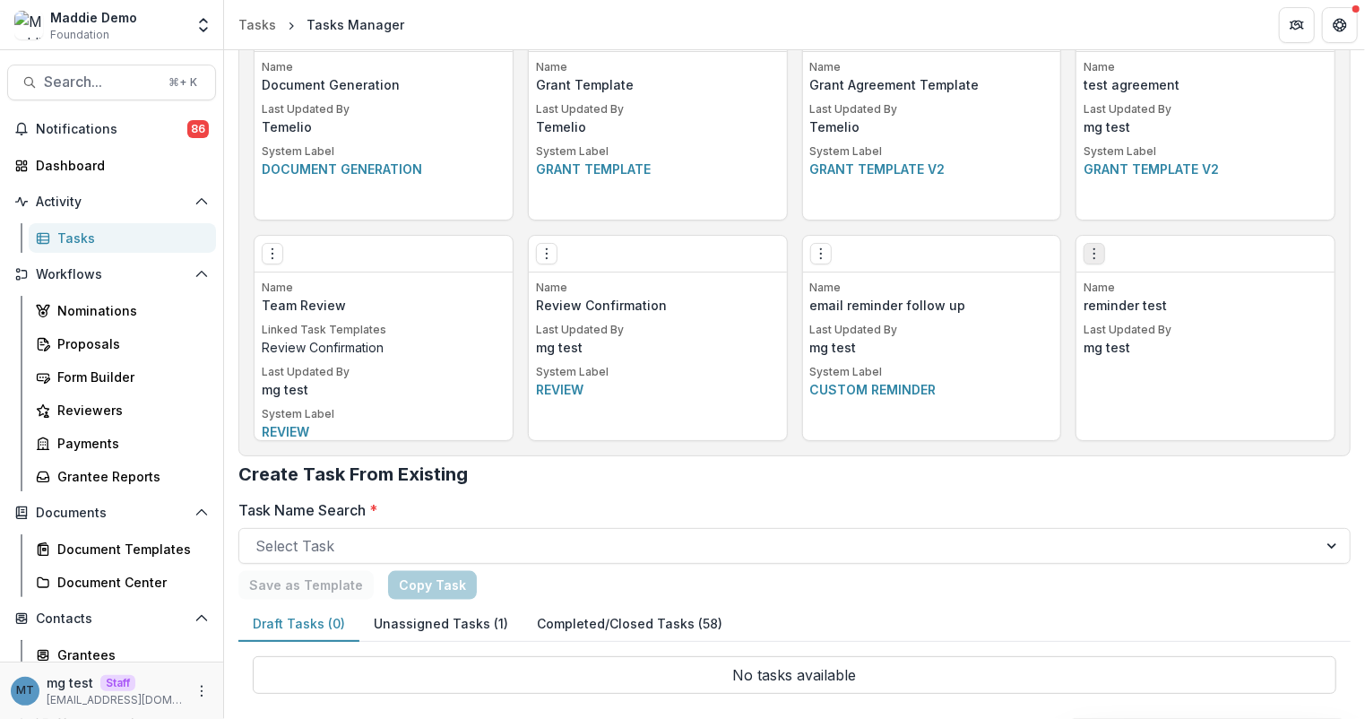
click at [1088, 253] on icon "Options" at bounding box center [1094, 253] width 14 height 14
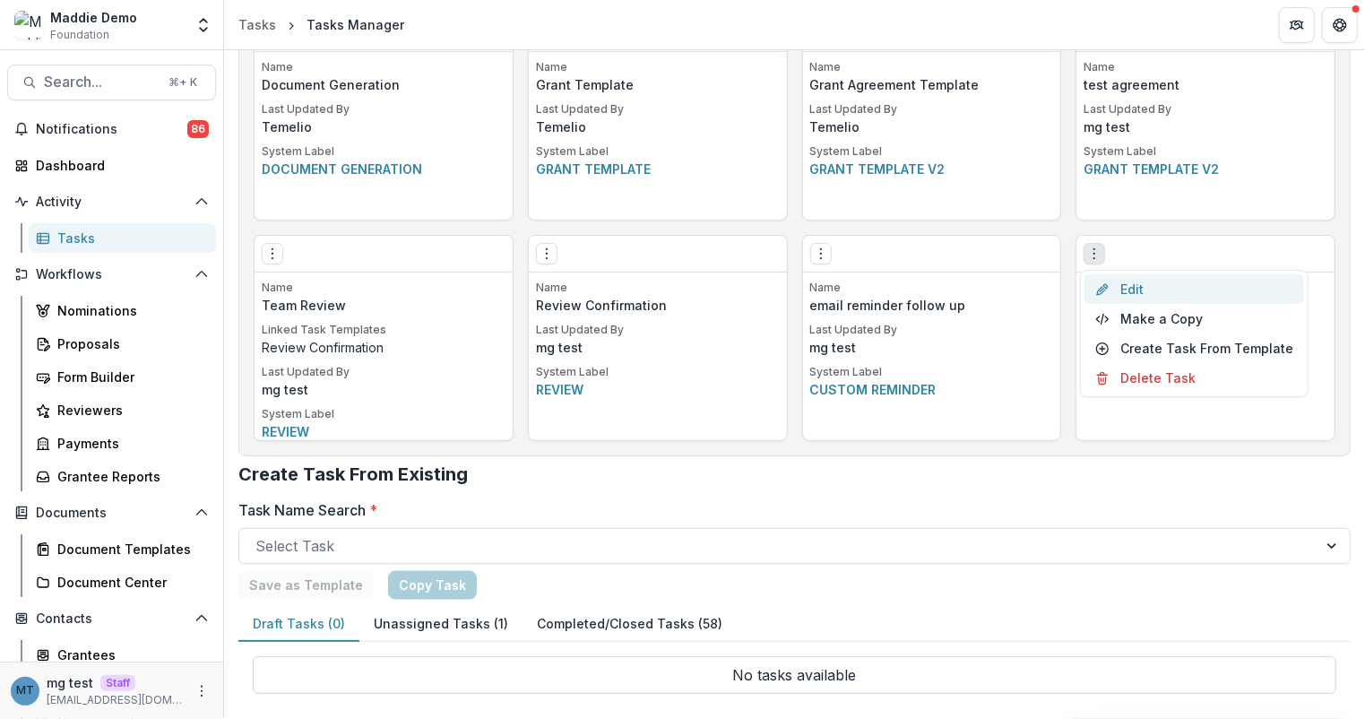
click at [1140, 289] on link "Edit" at bounding box center [1194, 289] width 220 height 30
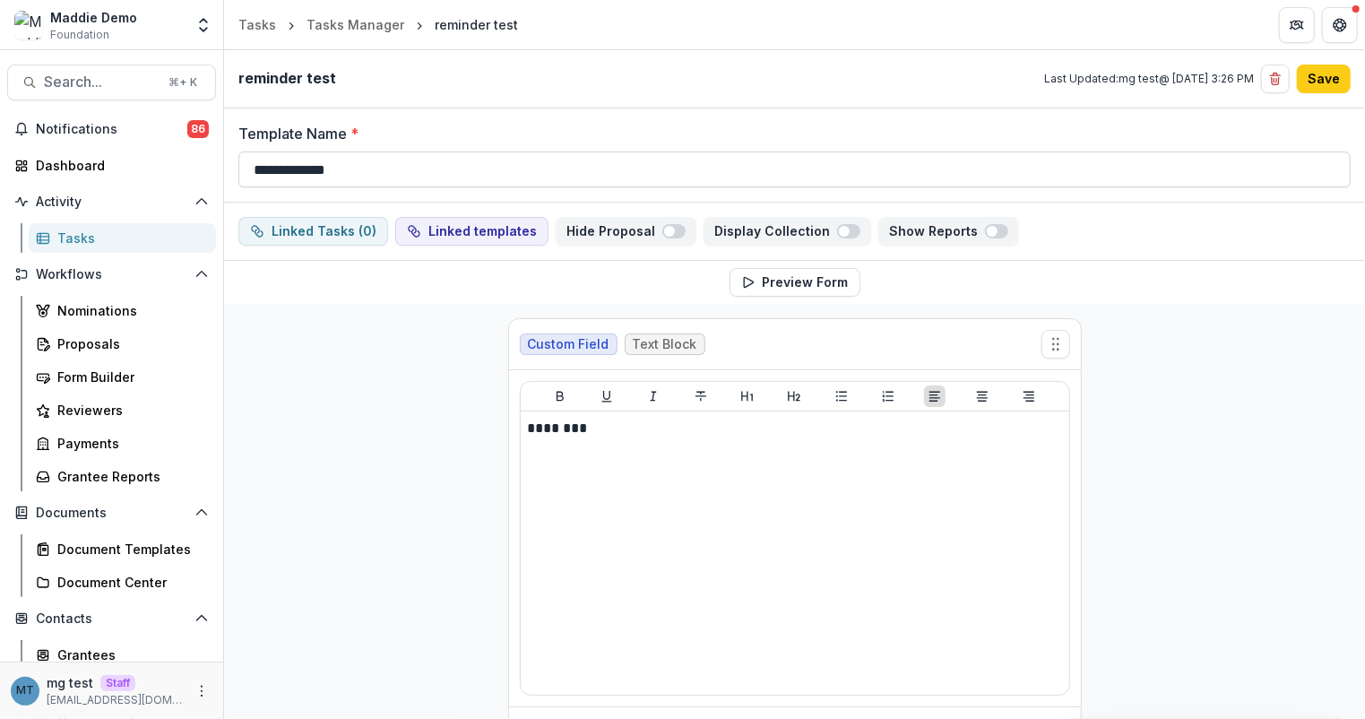
click at [370, 165] on input "**********" at bounding box center [794, 169] width 1112 height 36
type input "**********"
click at [1325, 76] on button "Save" at bounding box center [1324, 79] width 54 height 29
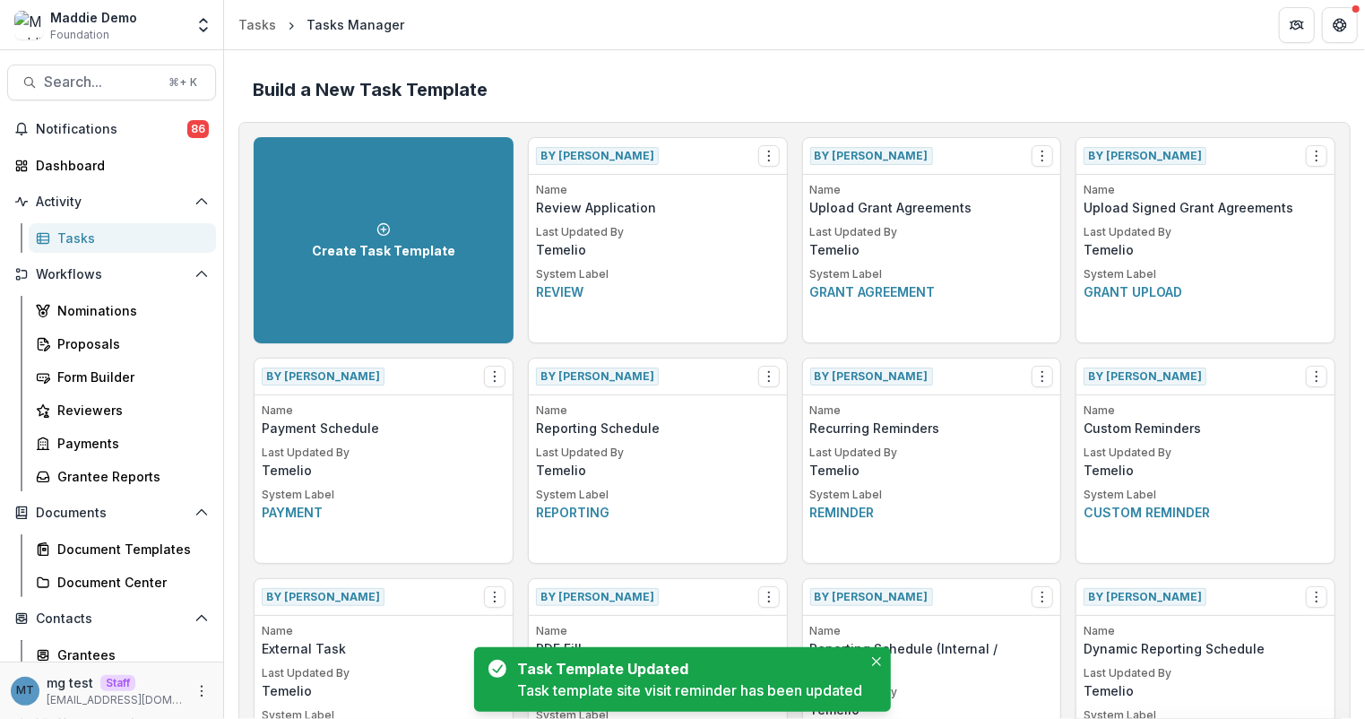
scroll to position [1225, 0]
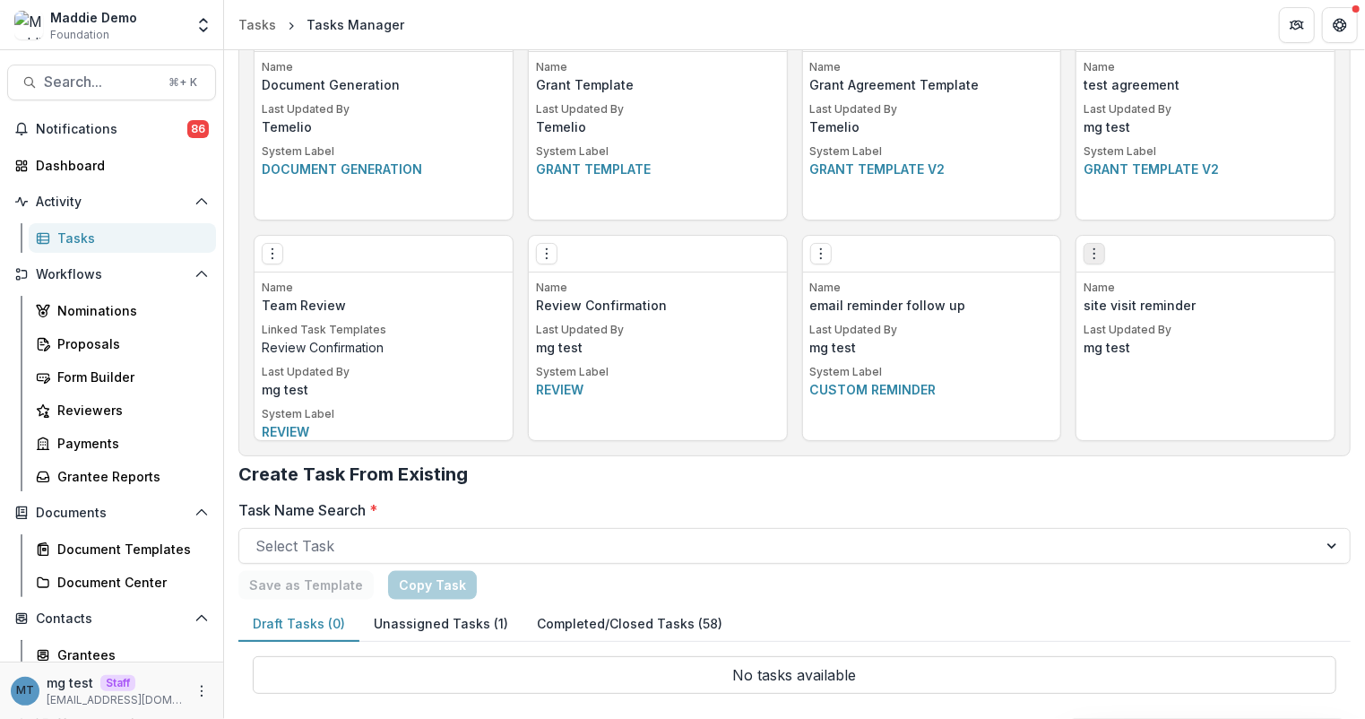
click at [1094, 253] on icon "Options" at bounding box center [1094, 253] width 14 height 14
click at [1165, 340] on link "Create Task From Template" at bounding box center [1194, 348] width 220 height 30
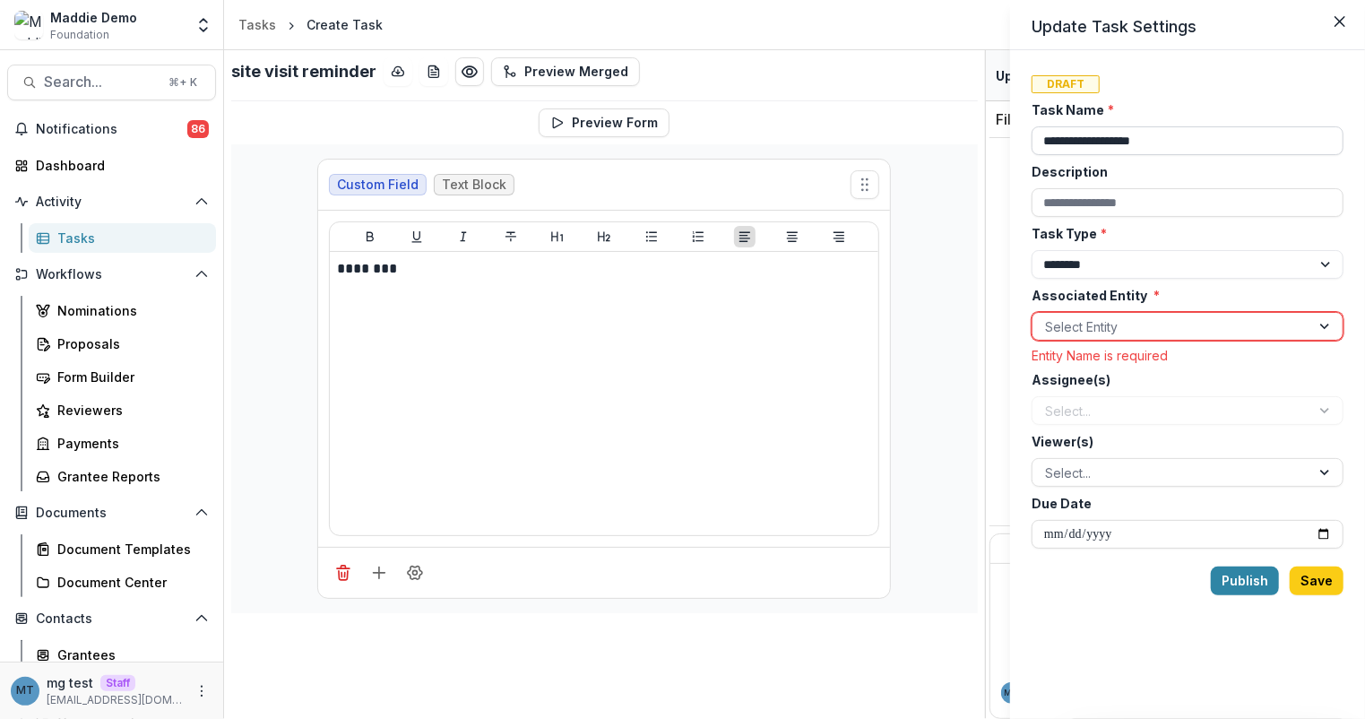
click at [1159, 145] on input "**********" at bounding box center [1187, 140] width 312 height 29
type input "**********"
click at [1161, 338] on div "Select Entity" at bounding box center [1171, 327] width 278 height 26
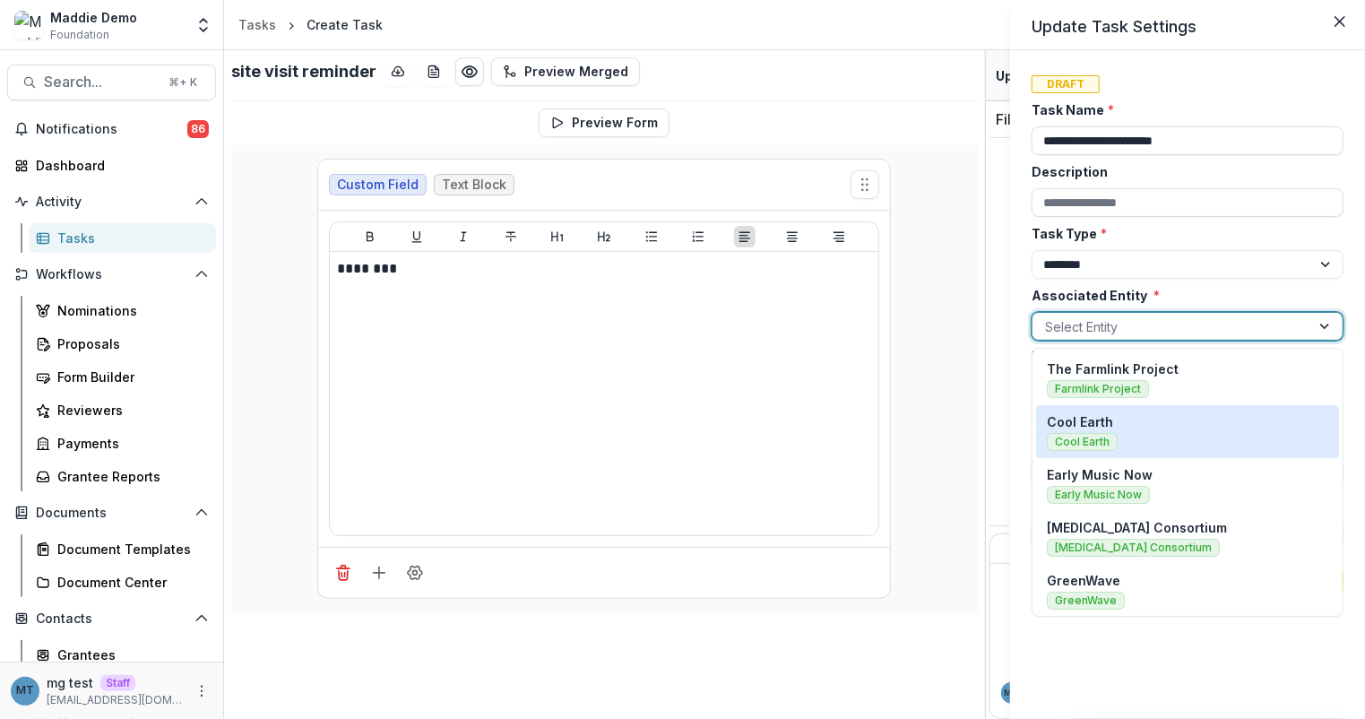
click at [1173, 432] on div "Cool Earth Cool Earth" at bounding box center [1187, 431] width 281 height 39
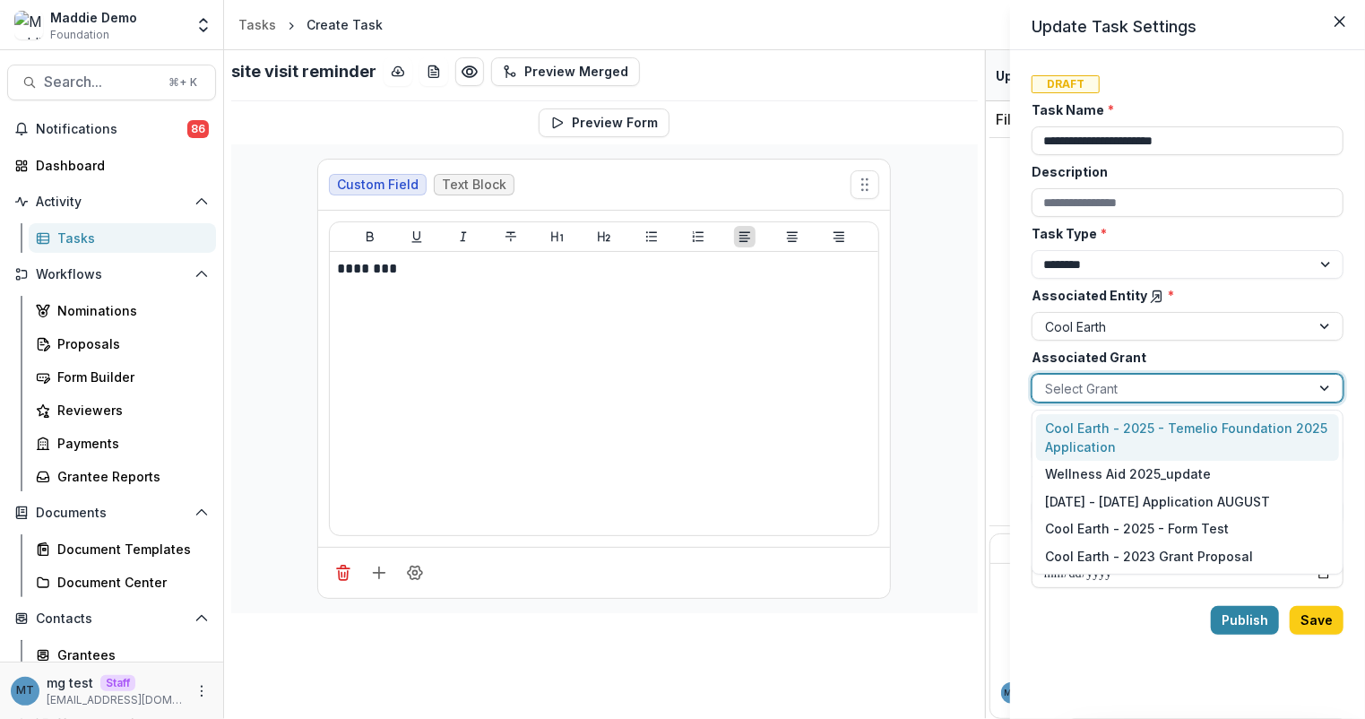
click at [1160, 390] on div at bounding box center [1171, 388] width 253 height 22
click at [1156, 439] on div "Cool Earth - 2025 - Temelio Foundation 2025 Application" at bounding box center [1187, 437] width 303 height 47
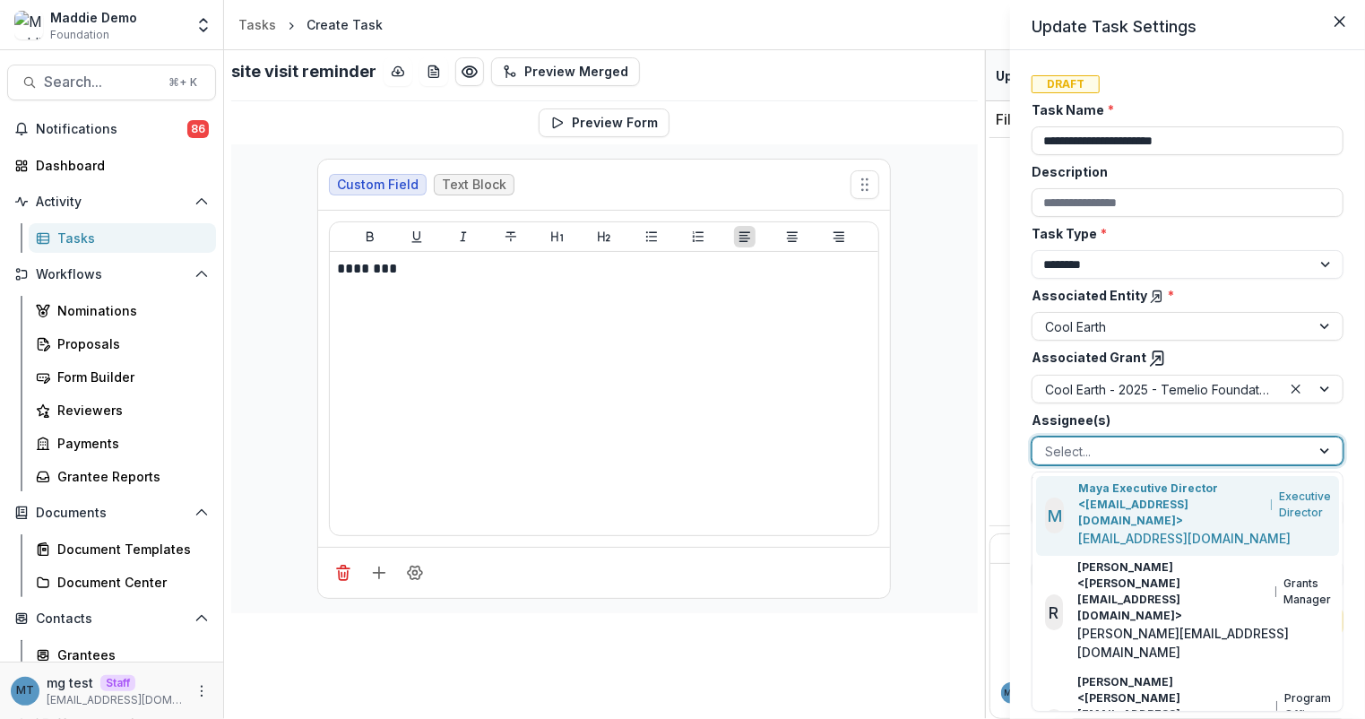
click at [1181, 453] on div at bounding box center [1171, 451] width 253 height 22
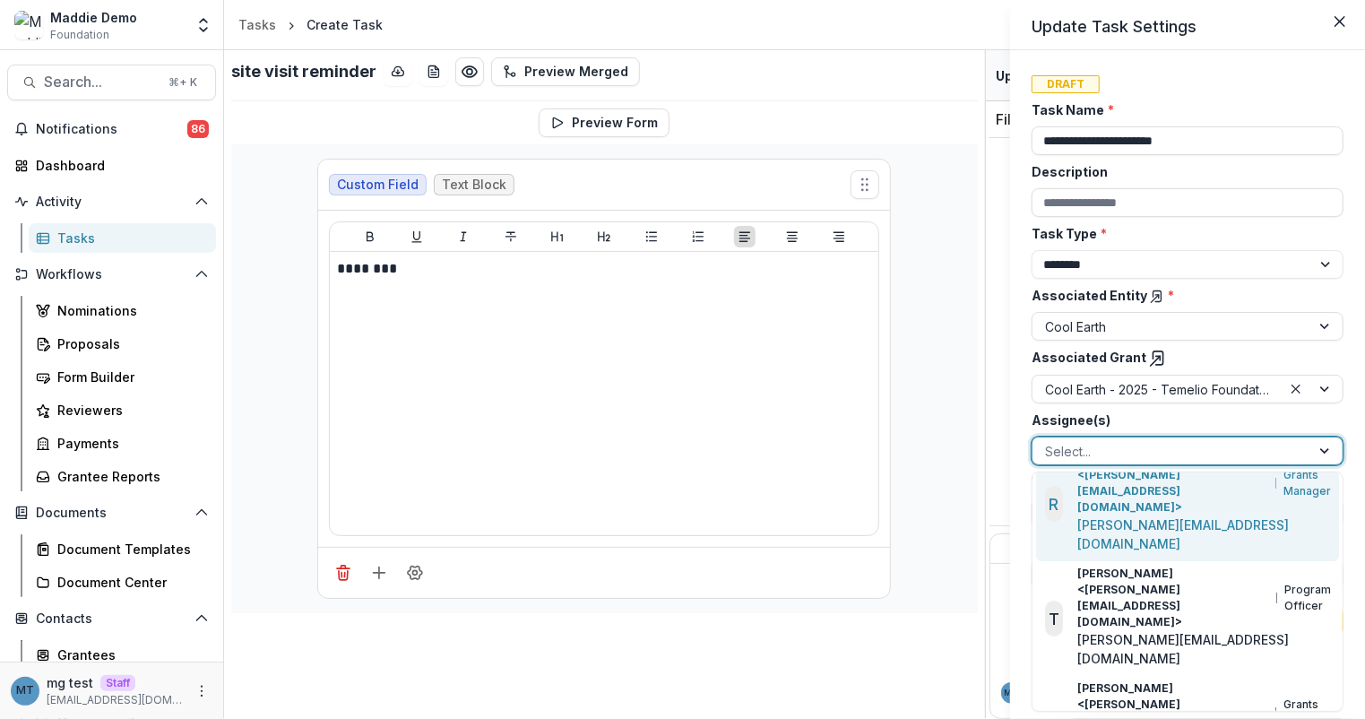
scroll to position [131, 0]
